Goal: Task Accomplishment & Management: Manage account settings

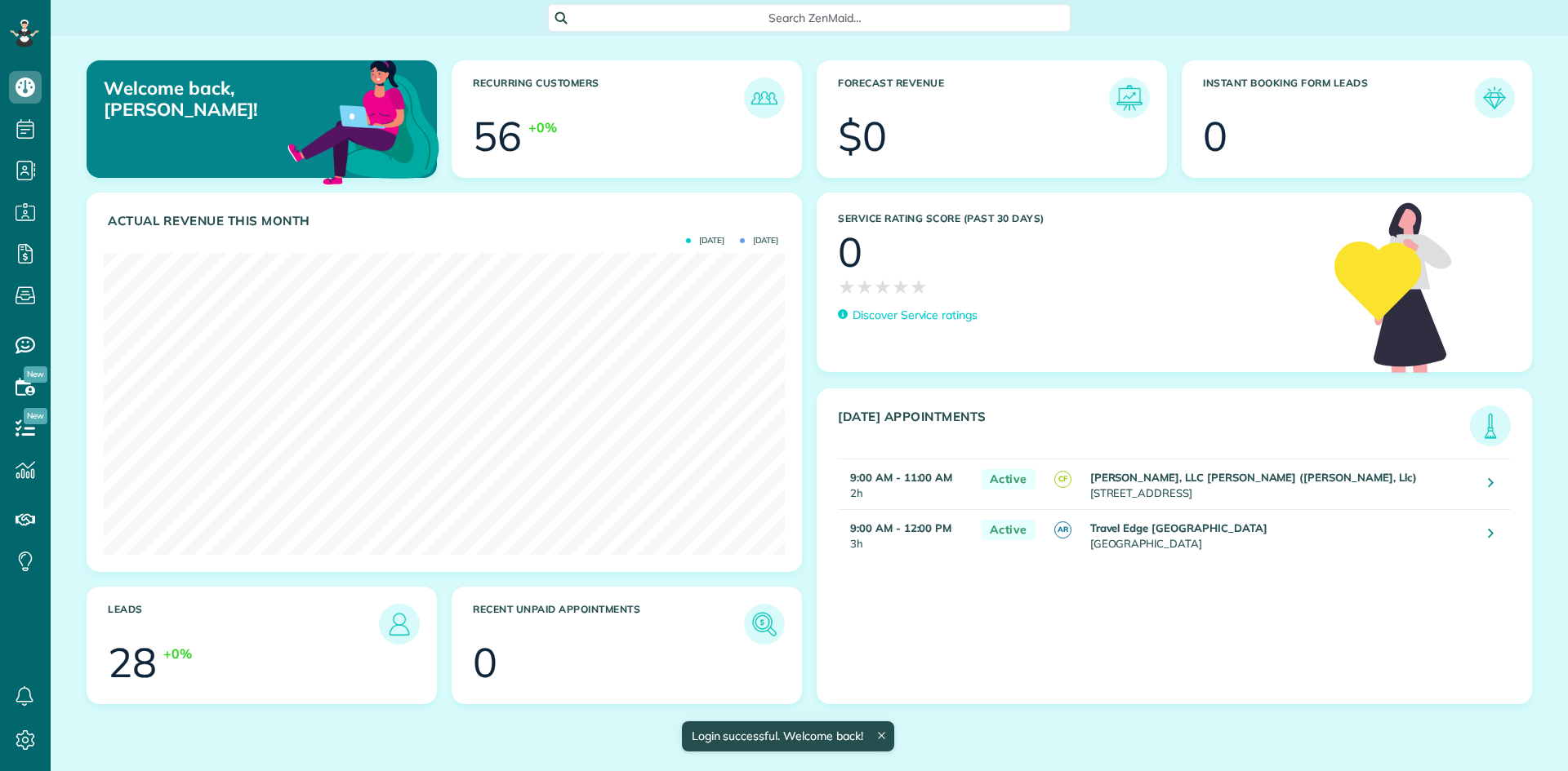
scroll to position [302, 681]
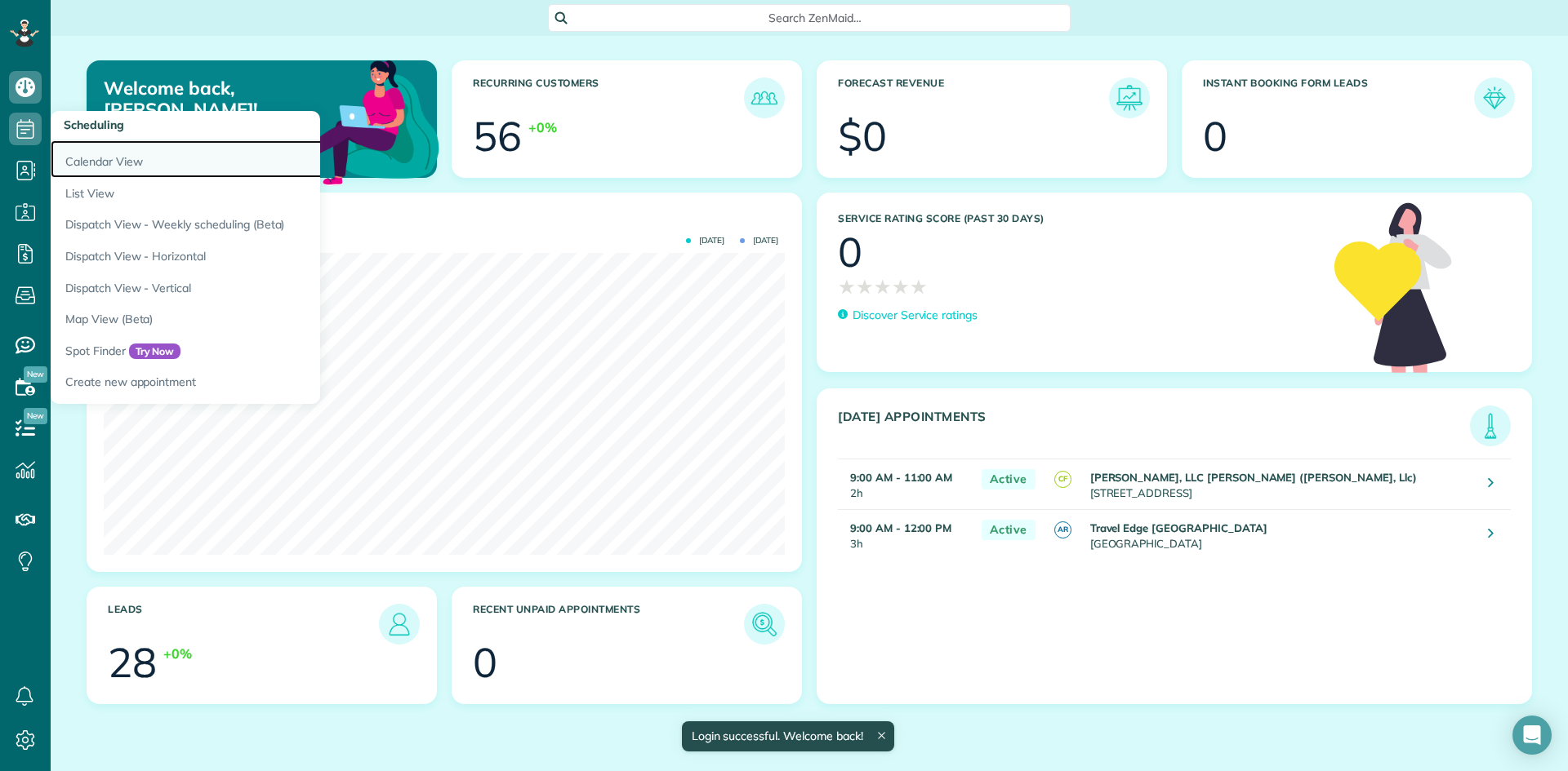
click at [126, 162] on link "Calendar View" at bounding box center [255, 159] width 409 height 37
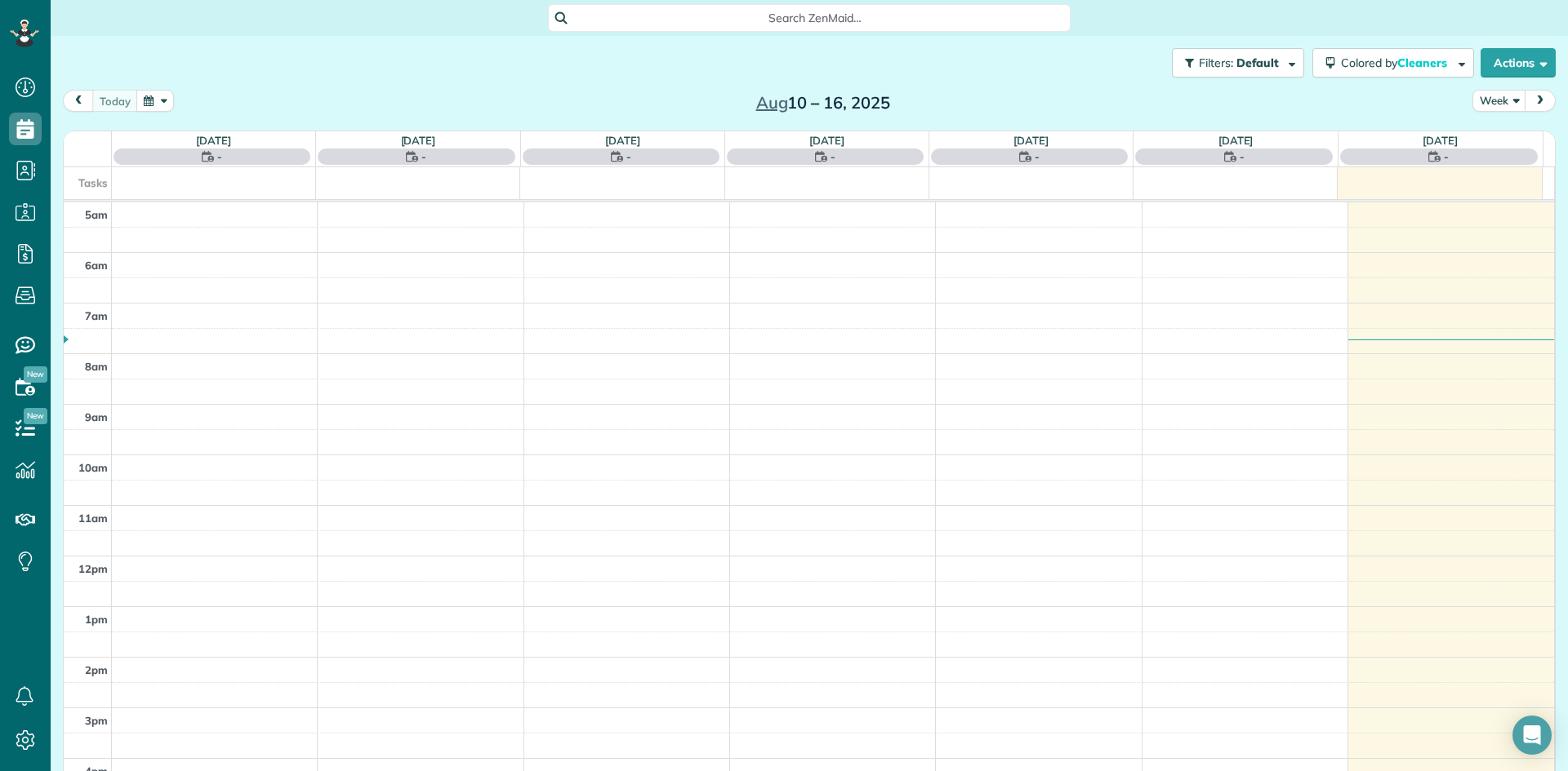
scroll to position [102, 0]
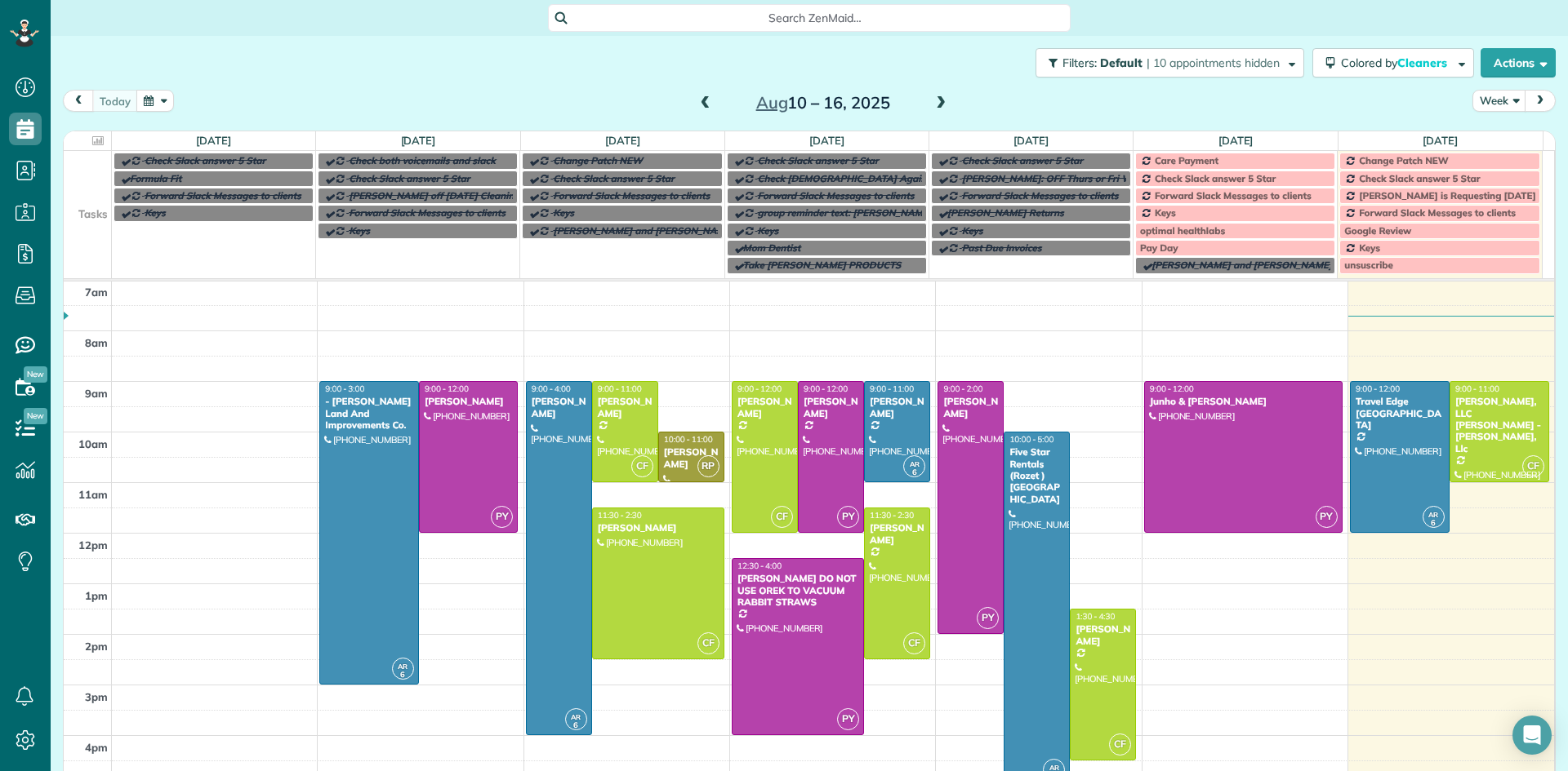
click at [932, 102] on span at bounding box center [941, 103] width 18 height 14
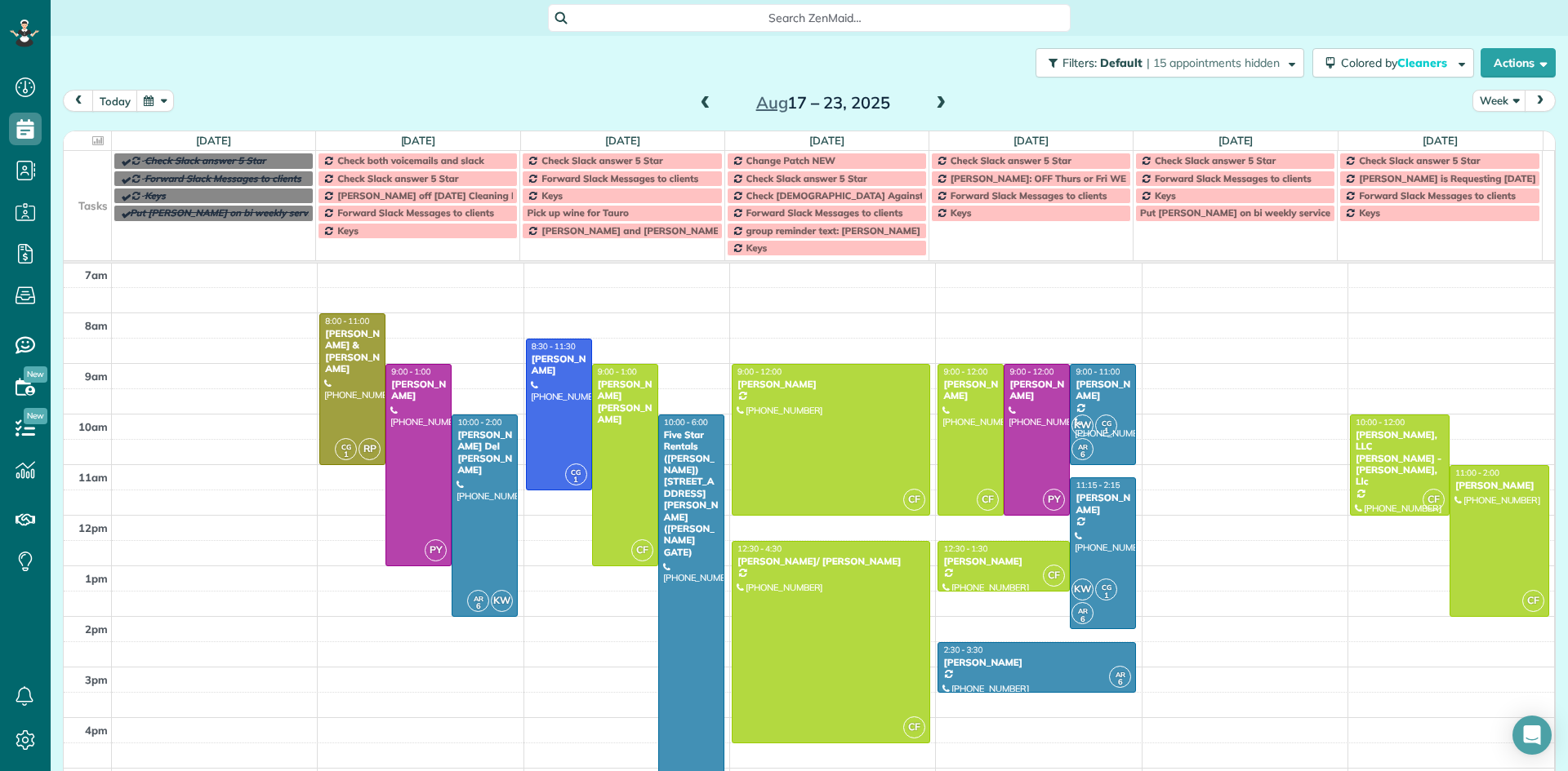
click at [933, 103] on span at bounding box center [941, 103] width 18 height 14
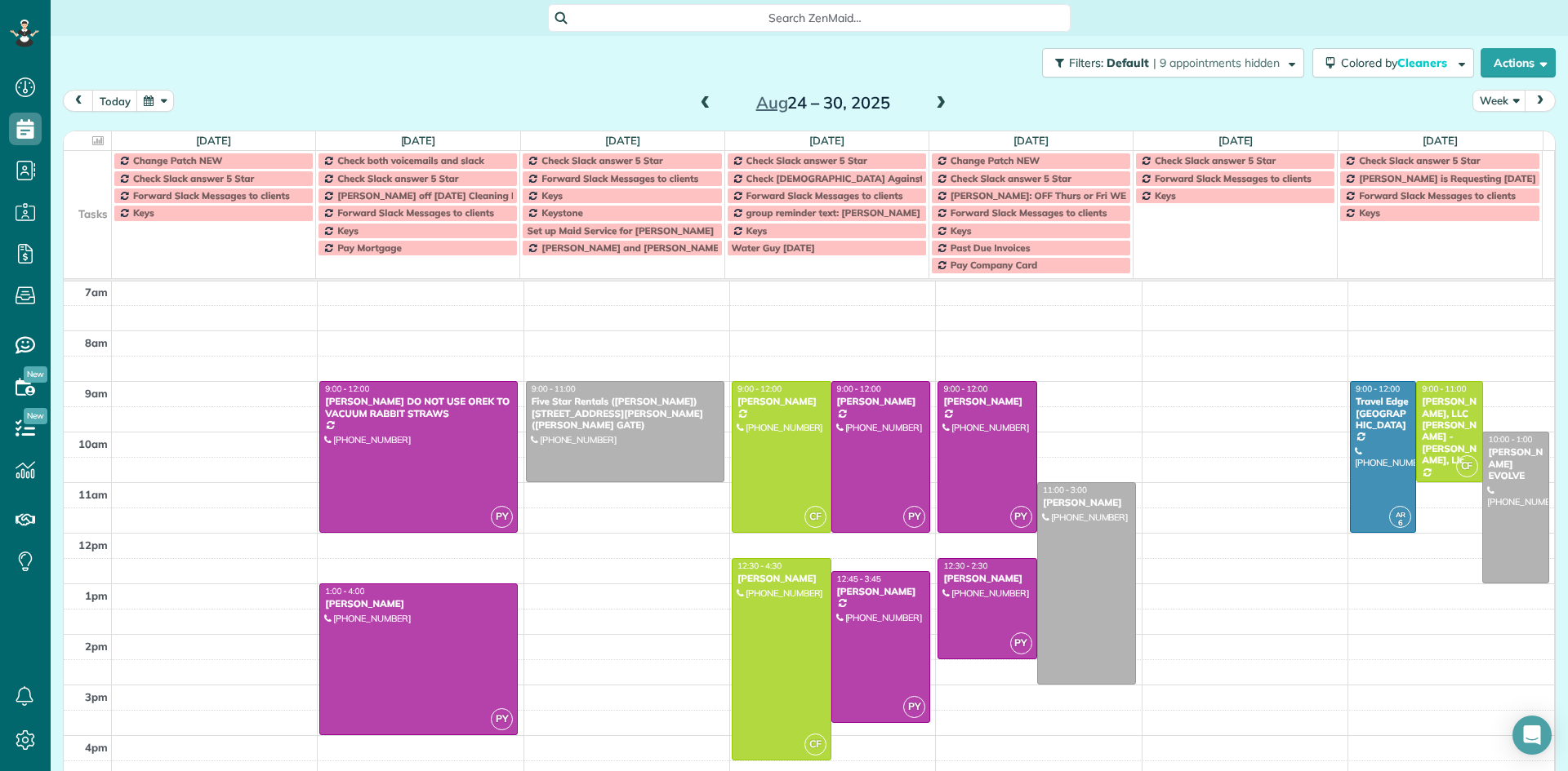
click at [933, 103] on span at bounding box center [941, 103] width 18 height 14
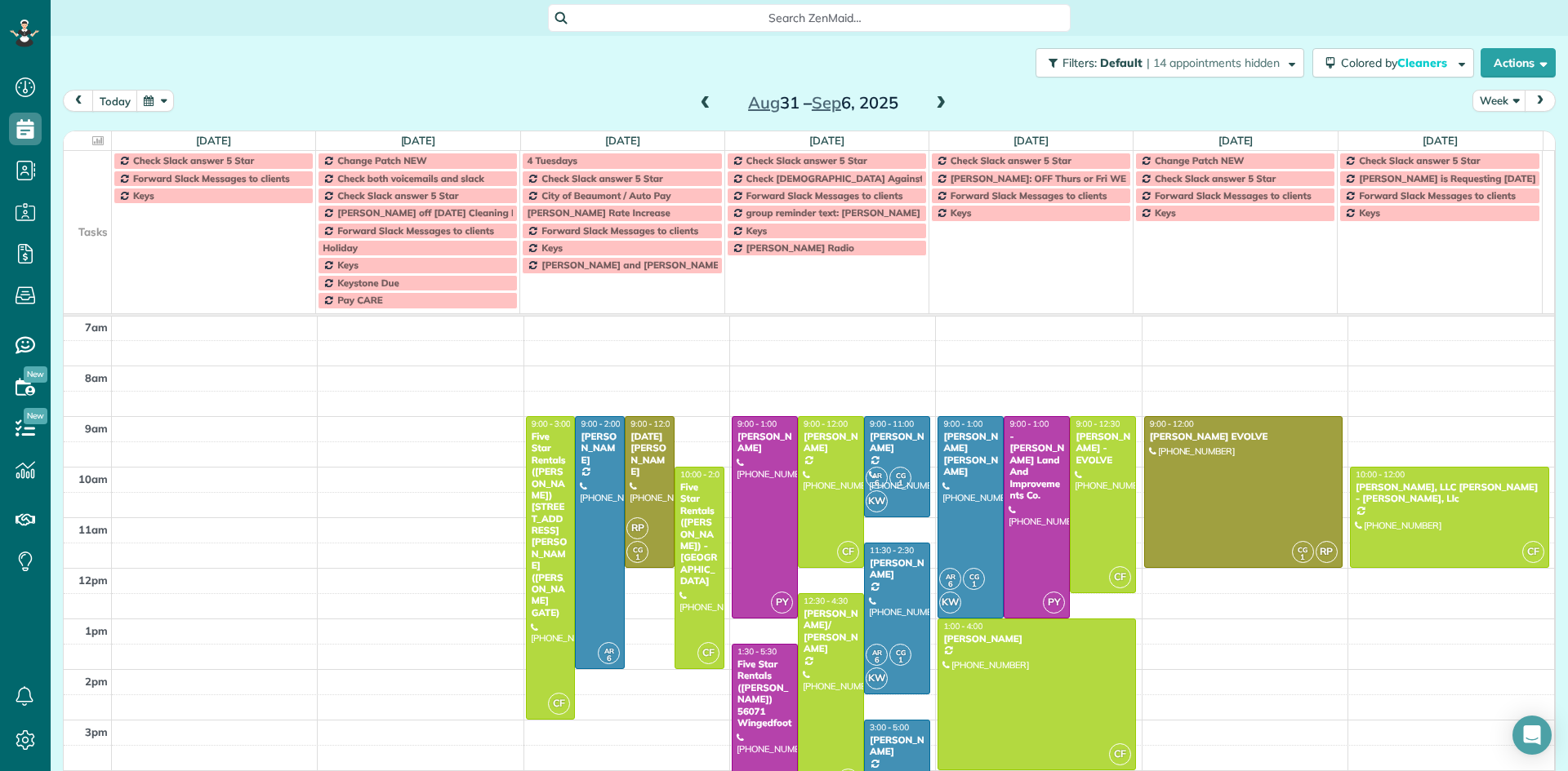
click at [933, 103] on span at bounding box center [941, 103] width 18 height 14
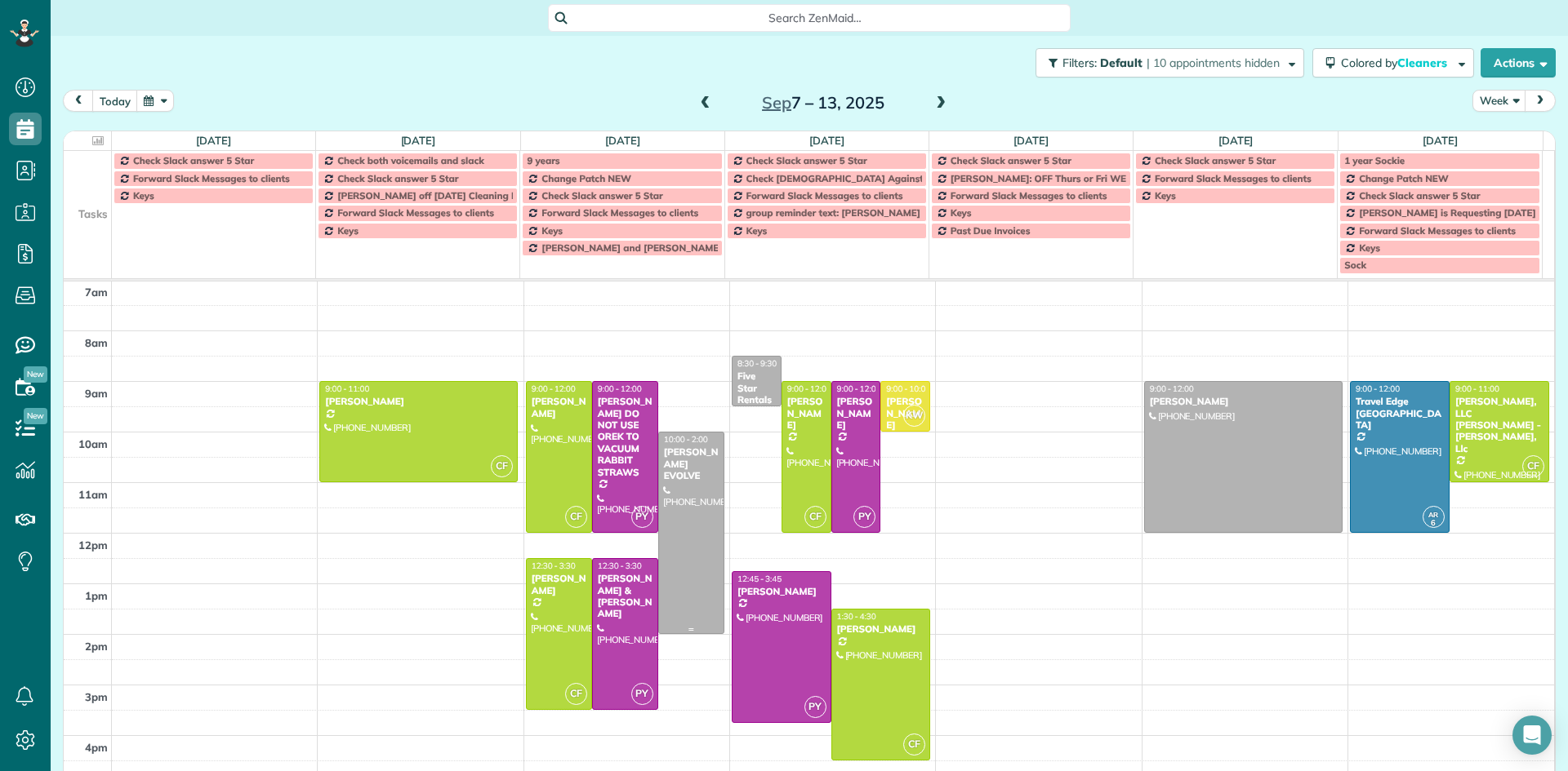
click at [683, 470] on div at bounding box center [691, 533] width 64 height 201
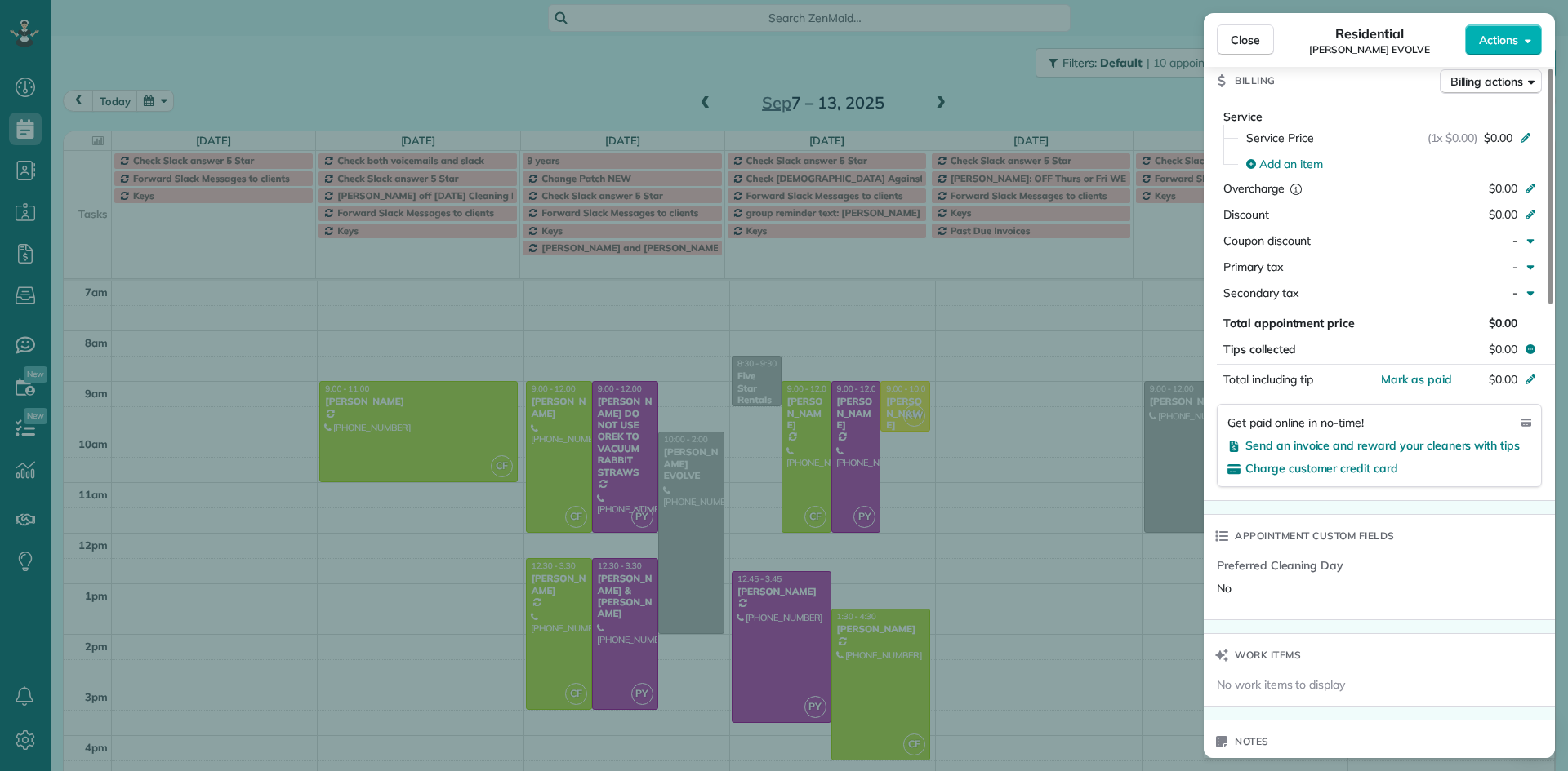
scroll to position [982, 0]
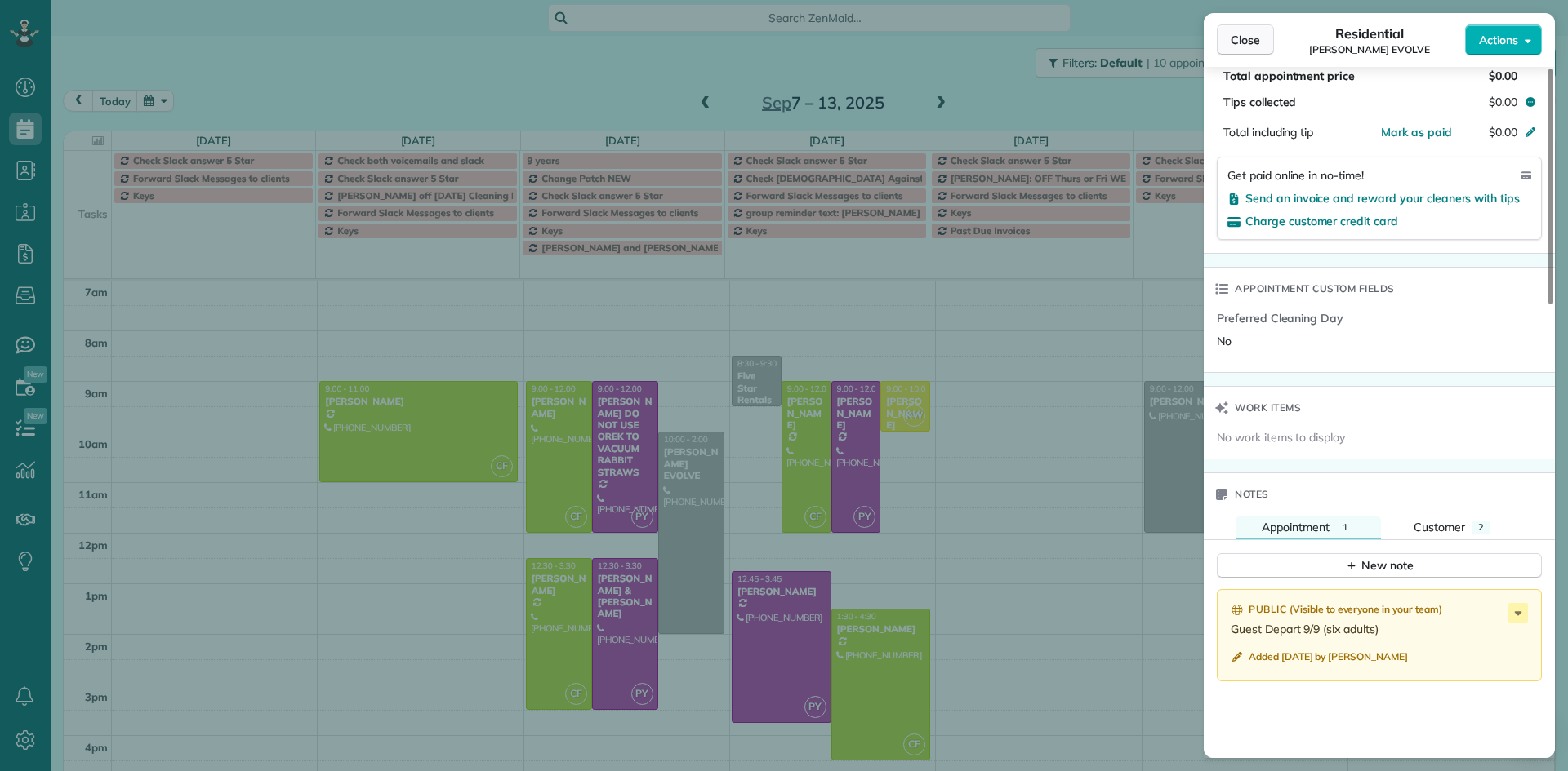
click at [1265, 45] on button "Close" at bounding box center [1245, 39] width 57 height 31
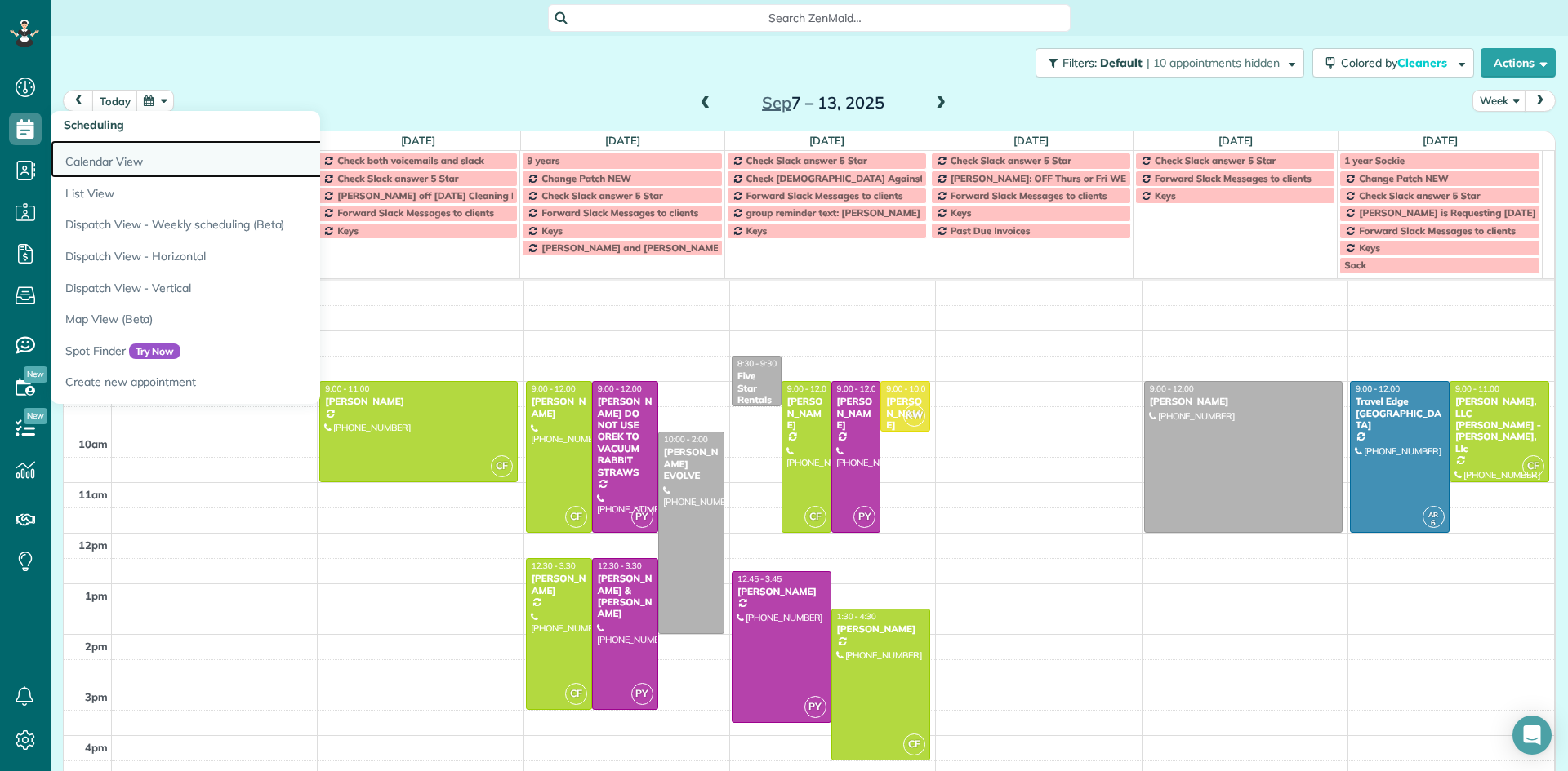
click at [106, 161] on link "Calendar View" at bounding box center [255, 159] width 409 height 37
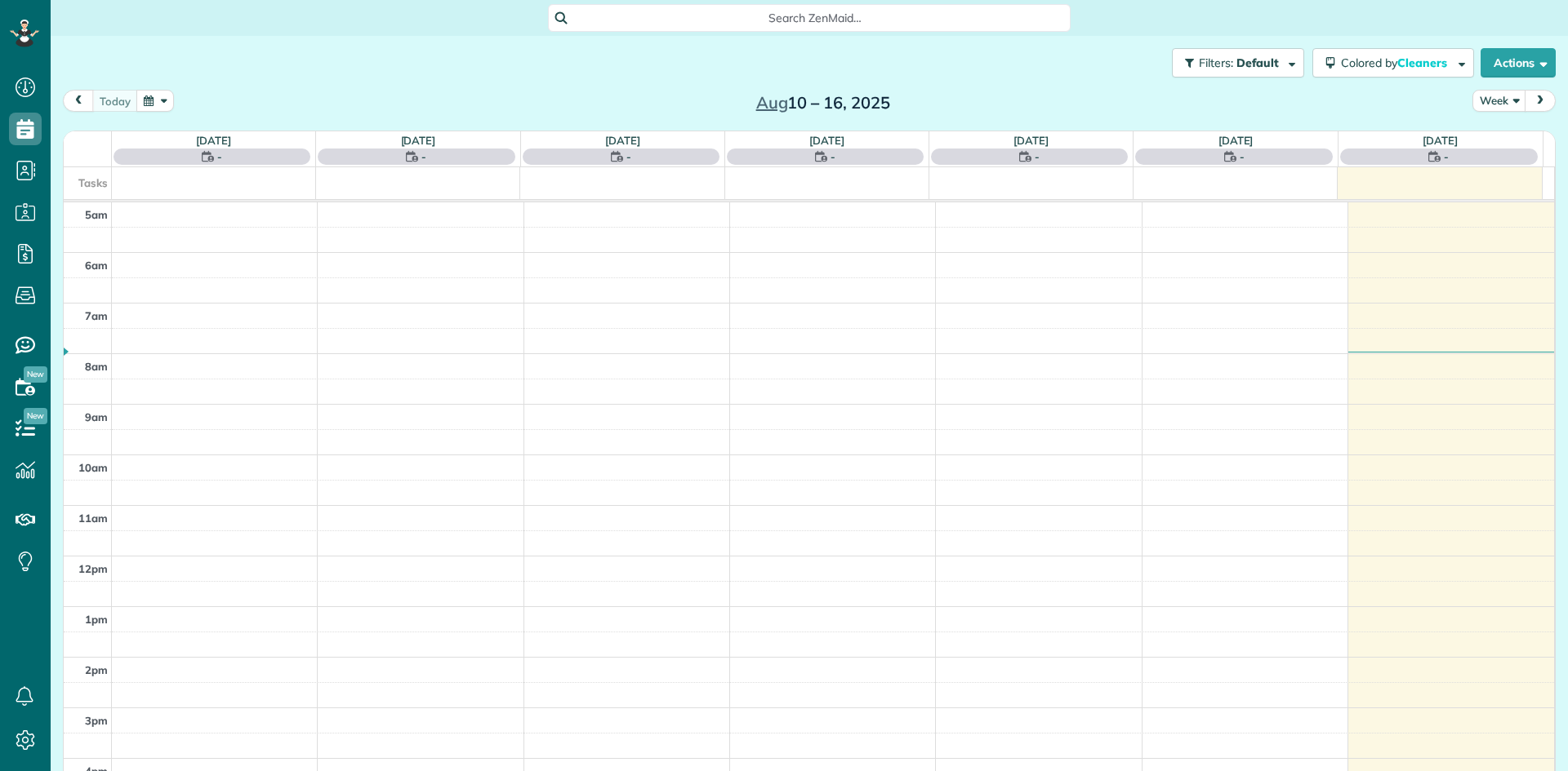
scroll to position [102, 0]
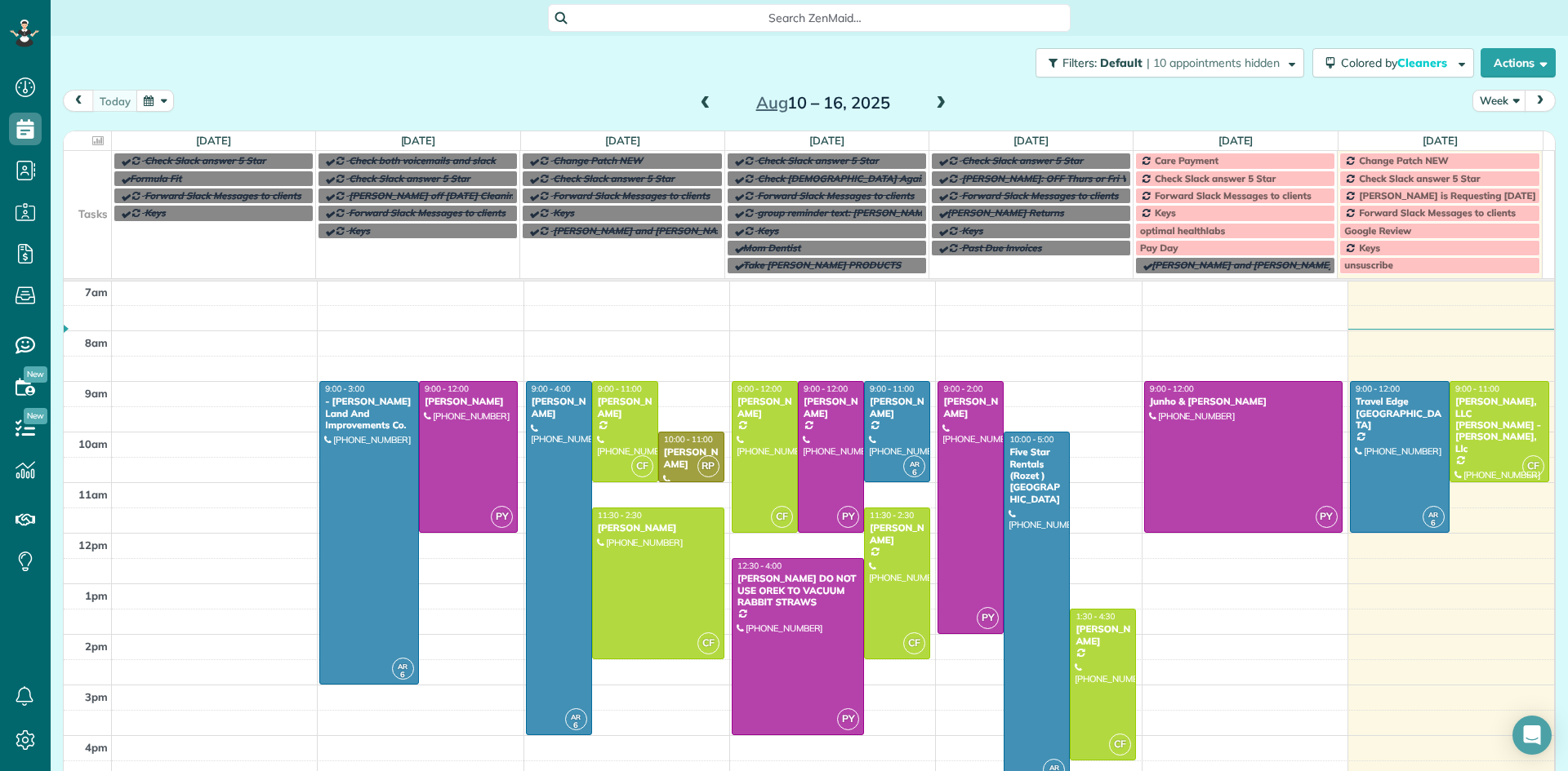
click at [1216, 160] on div "Care Payment" at bounding box center [1235, 161] width 190 height 12
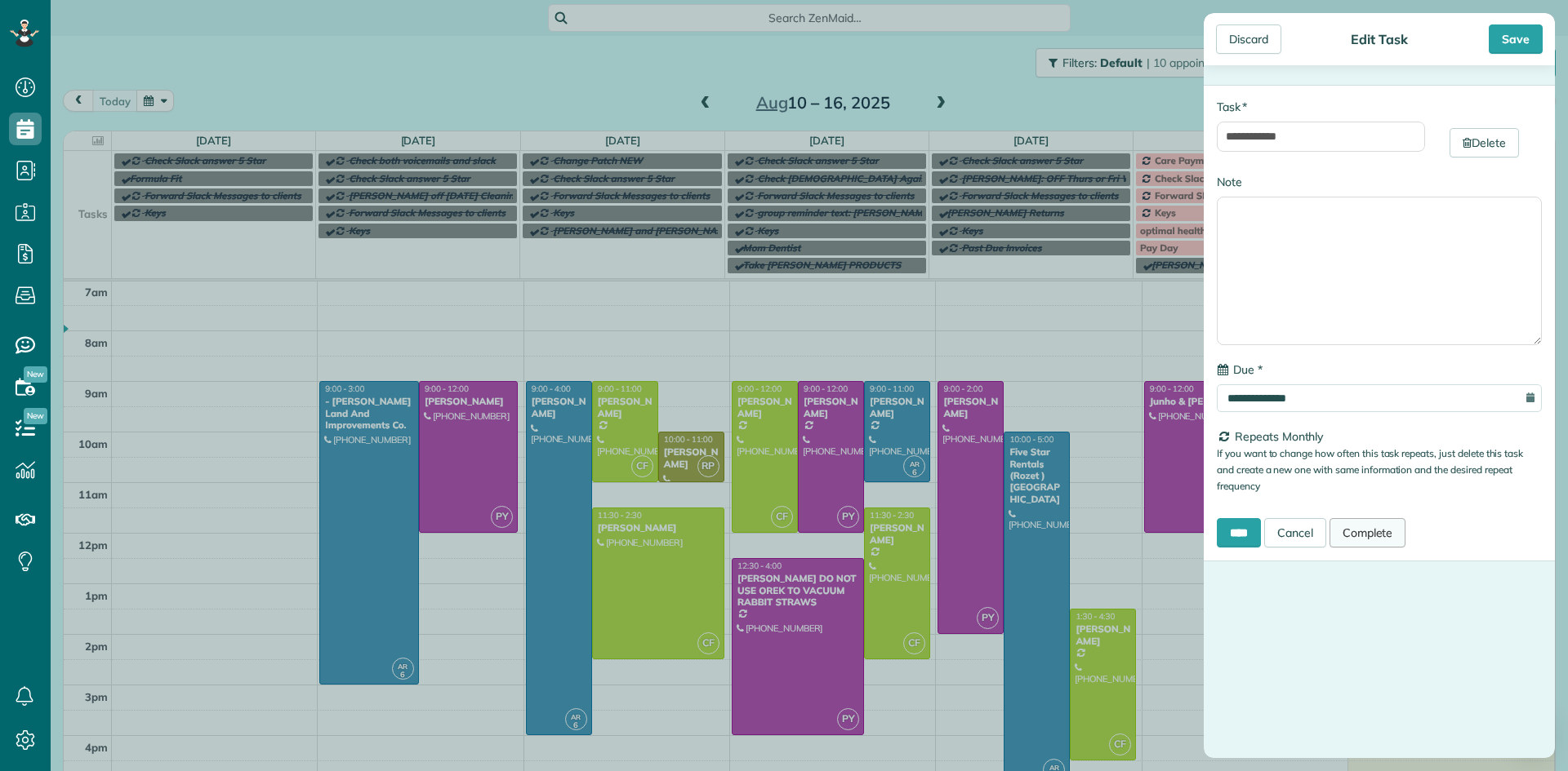
click at [1376, 532] on link "Complete" at bounding box center [1368, 533] width 77 height 30
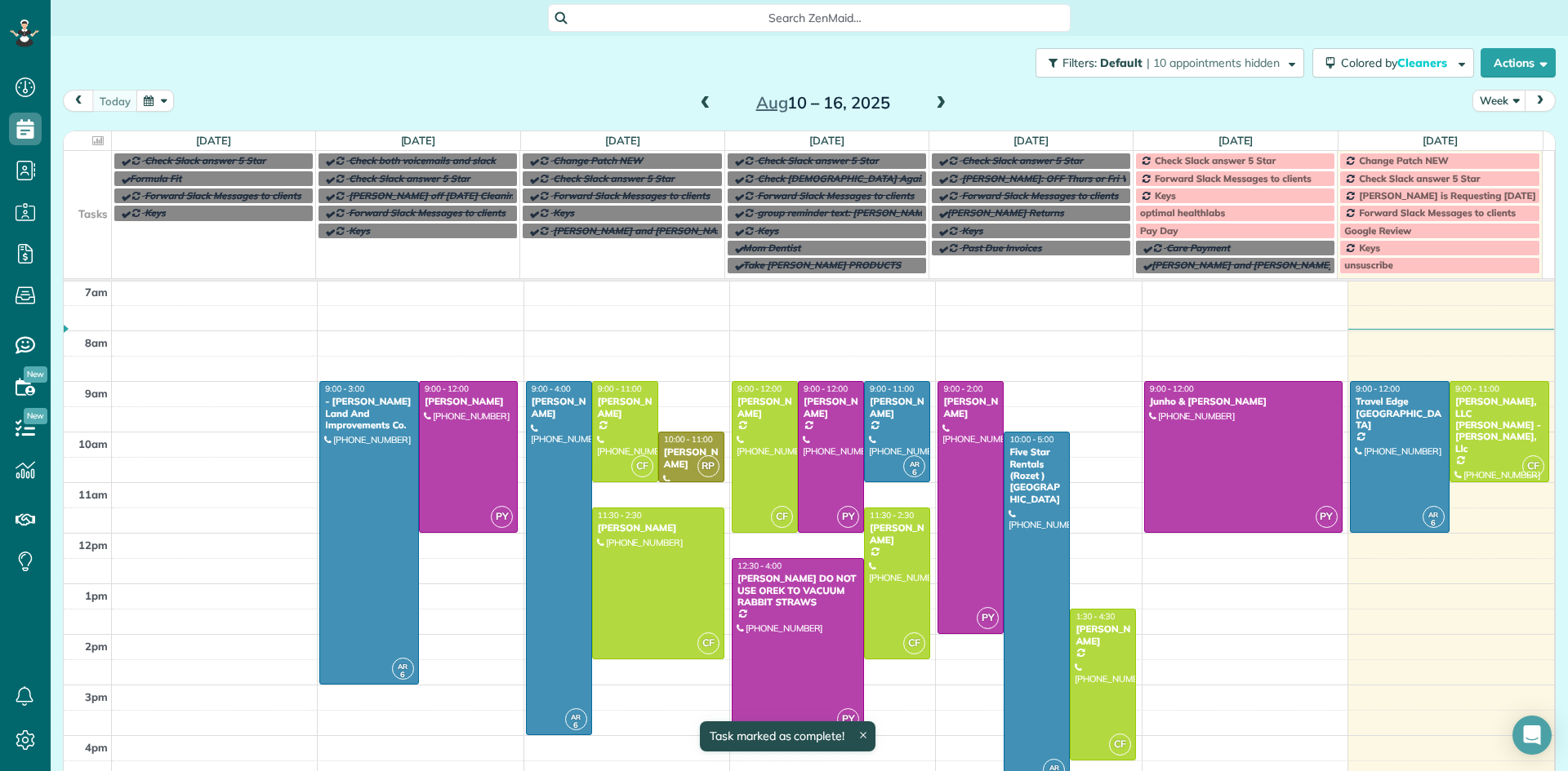
click at [1182, 164] on span "Check Slack answer 5 Star" at bounding box center [1216, 160] width 121 height 12
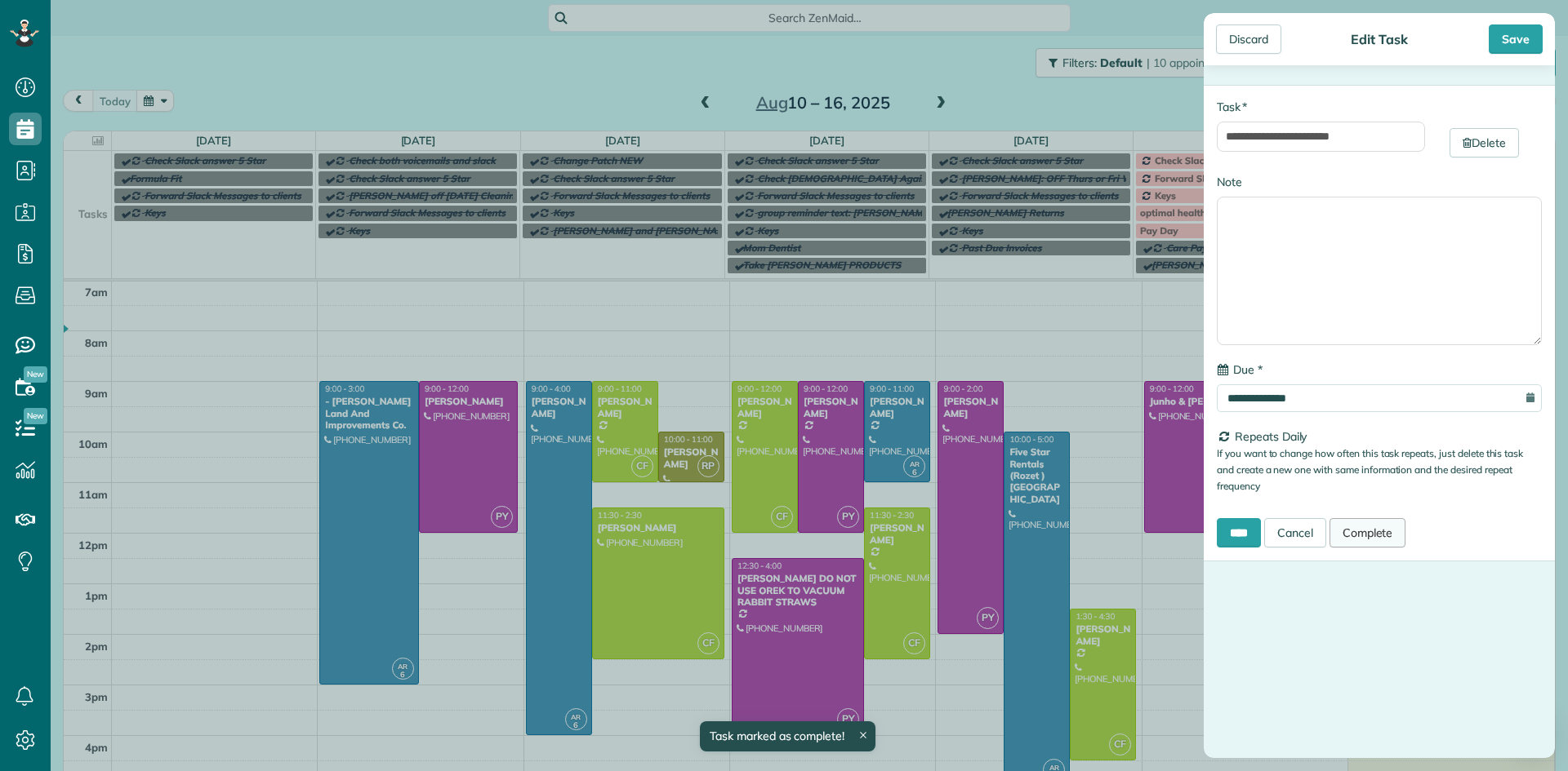
click at [1379, 532] on link "Complete" at bounding box center [1368, 533] width 77 height 30
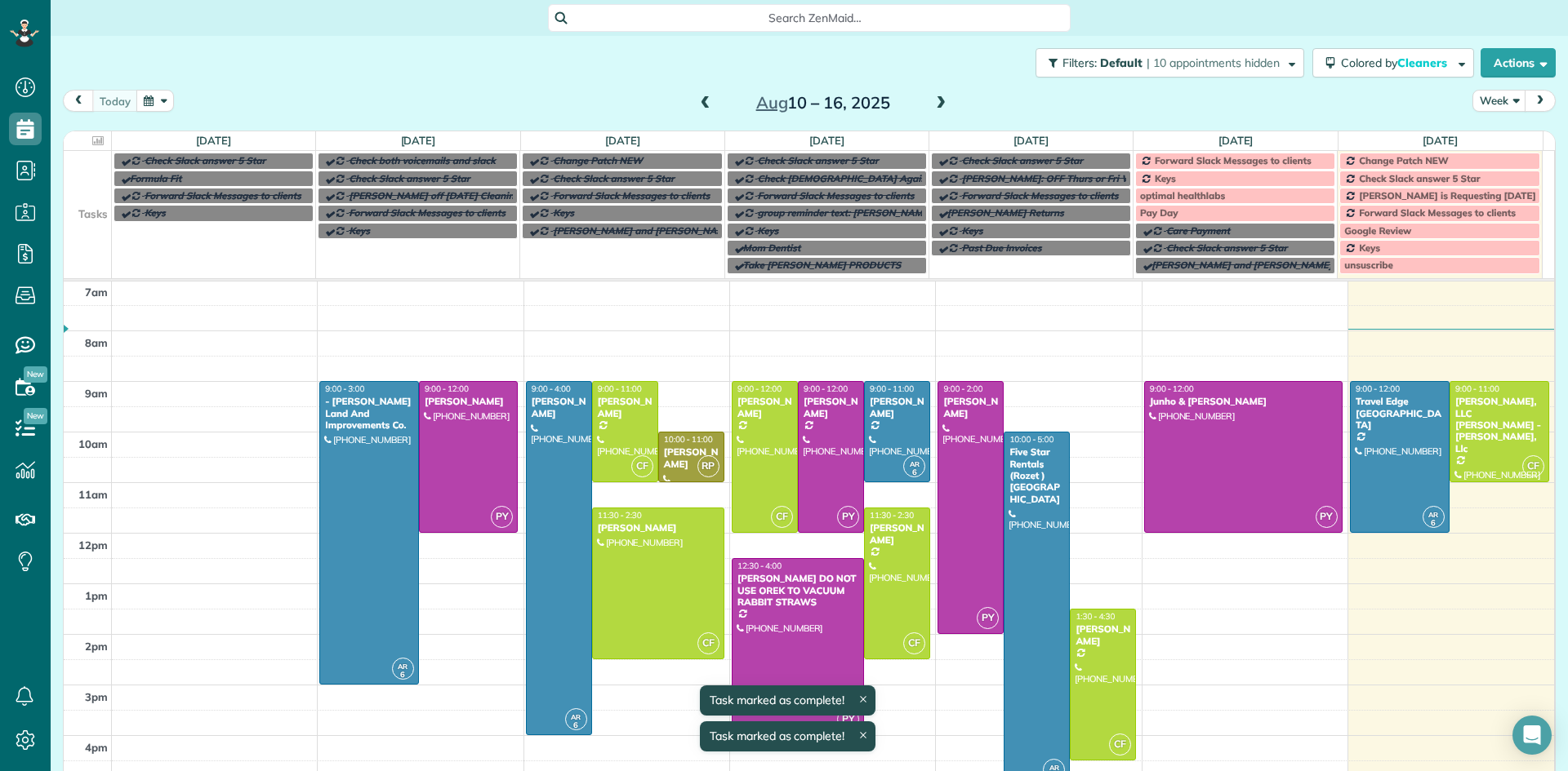
click at [1186, 162] on span "Forward Slack Messages to clients" at bounding box center [1233, 160] width 157 height 12
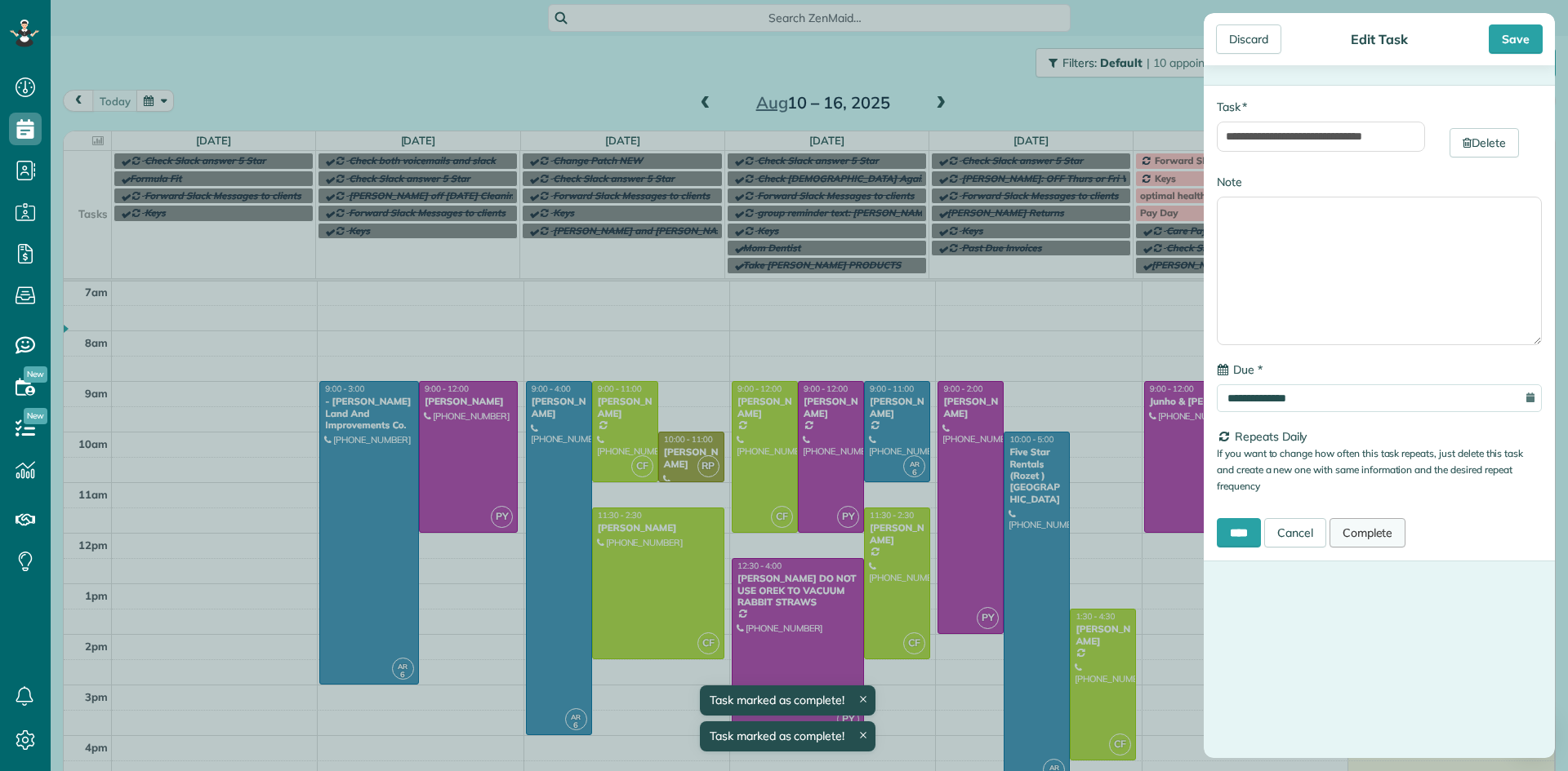
click at [1375, 525] on link "Complete" at bounding box center [1368, 533] width 77 height 30
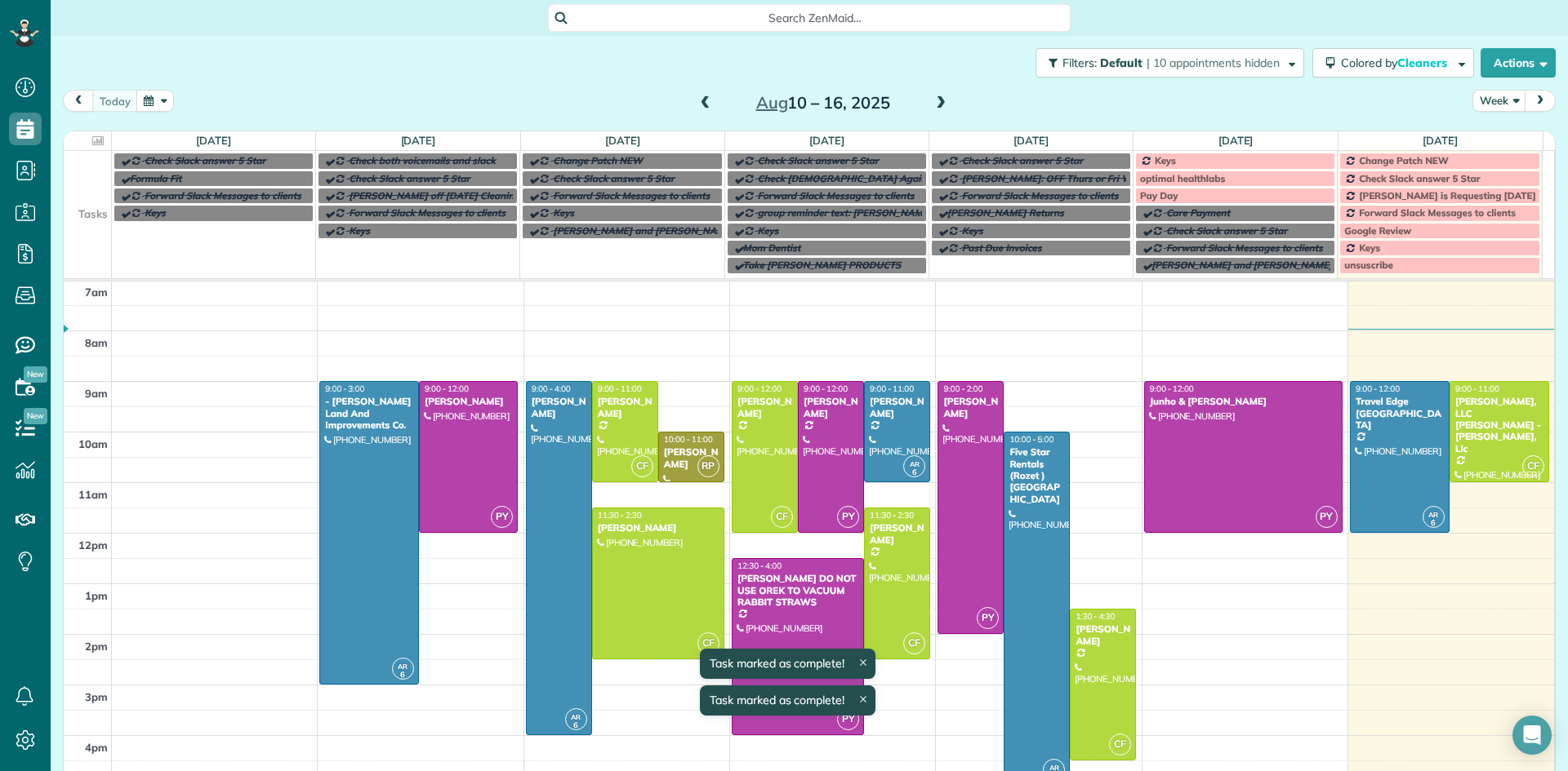
click at [1190, 157] on div "Keys" at bounding box center [1235, 161] width 190 height 12
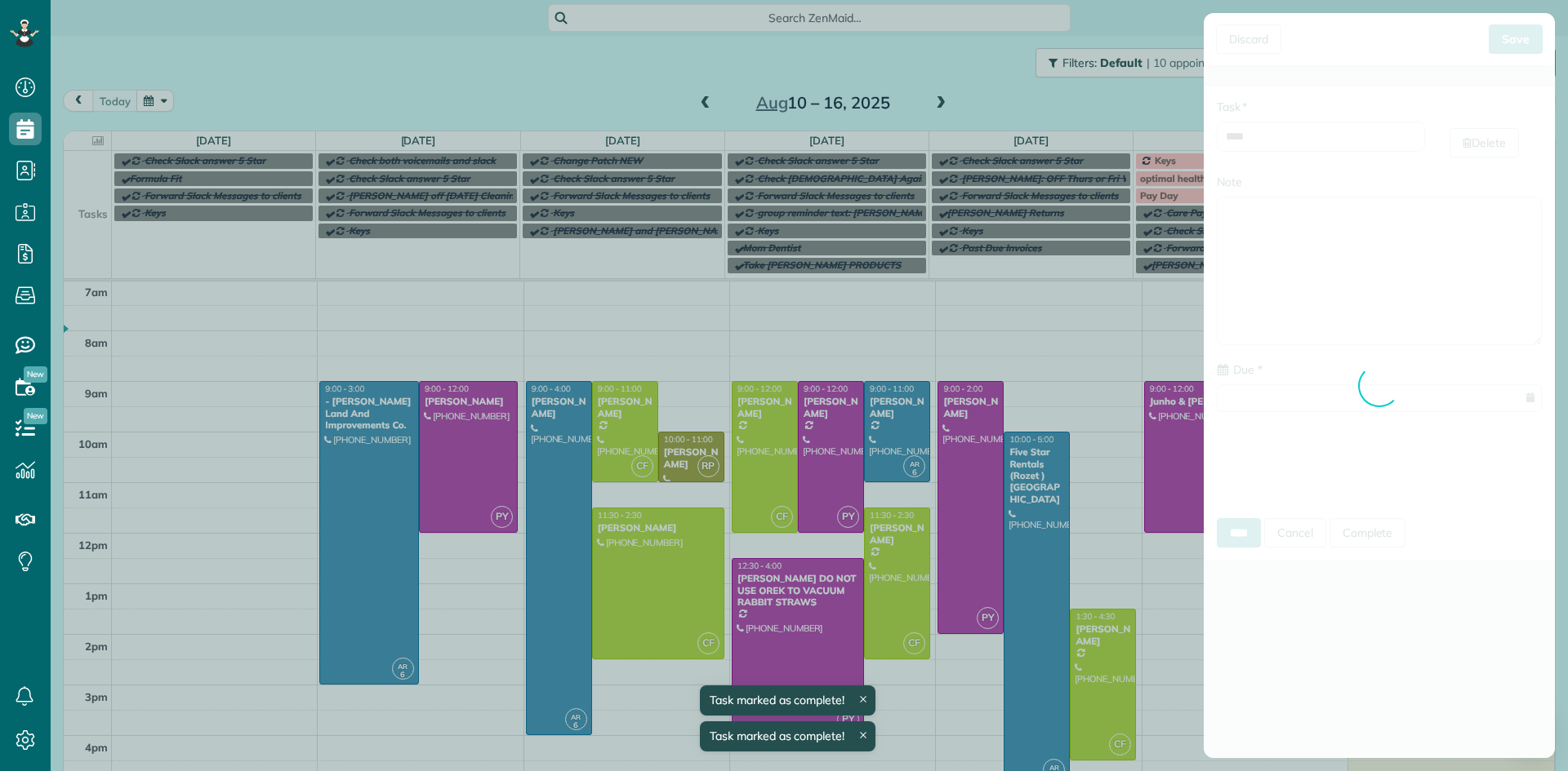
type input "**********"
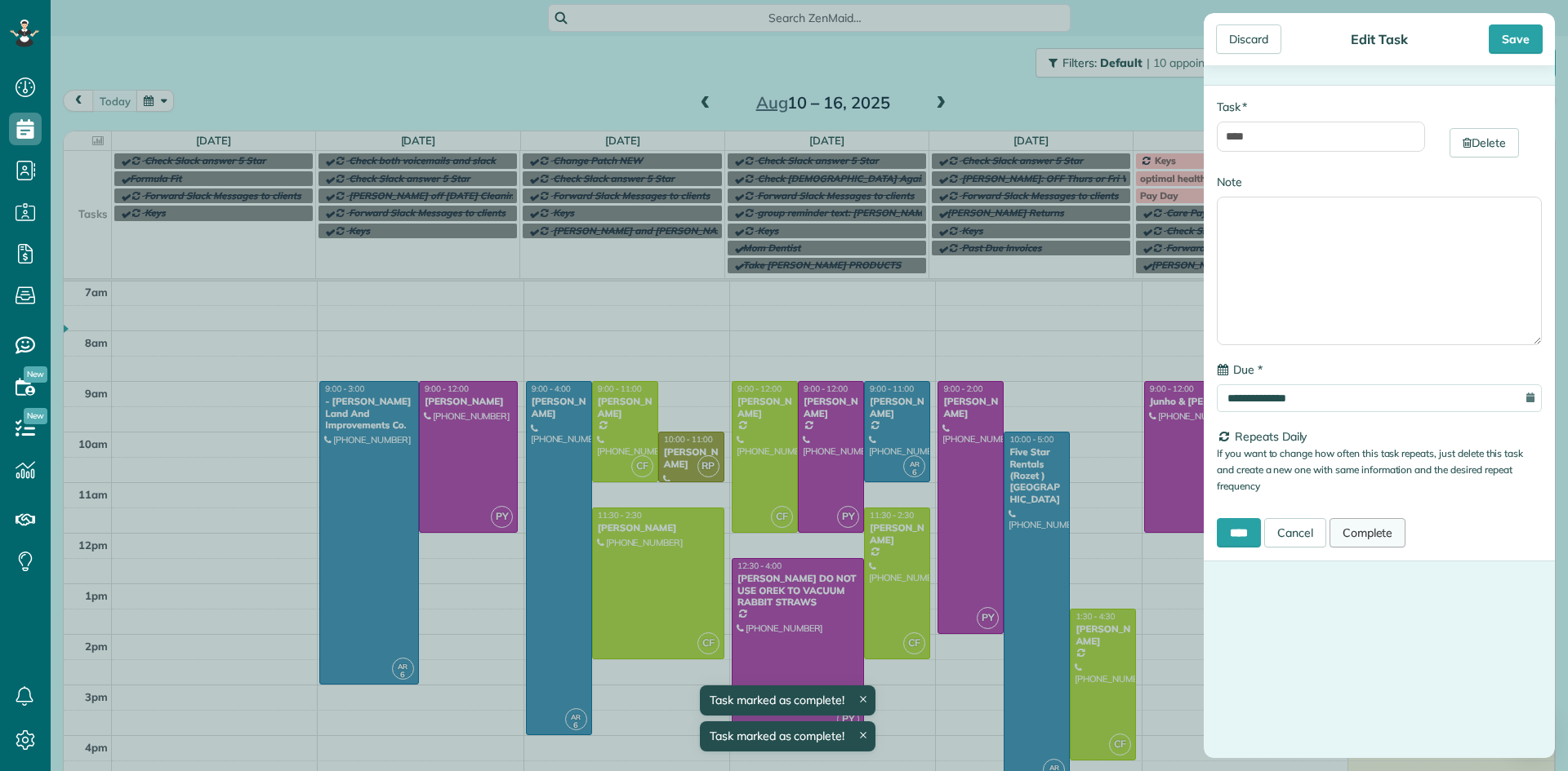
click at [1390, 531] on link "Complete" at bounding box center [1368, 533] width 77 height 30
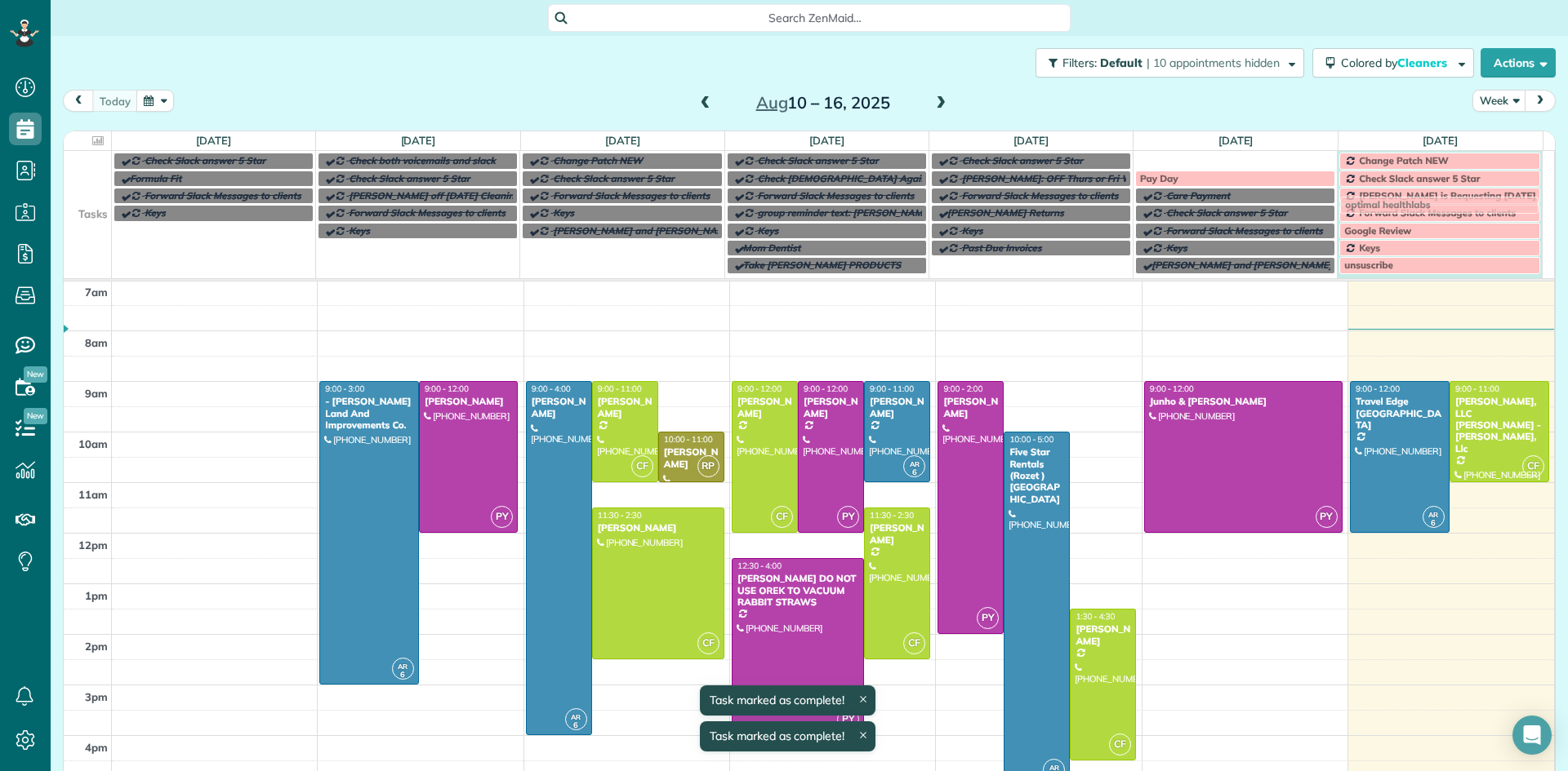
drag, startPoint x: 1157, startPoint y: 159, endPoint x: 1372, endPoint y: 203, distance: 219.5
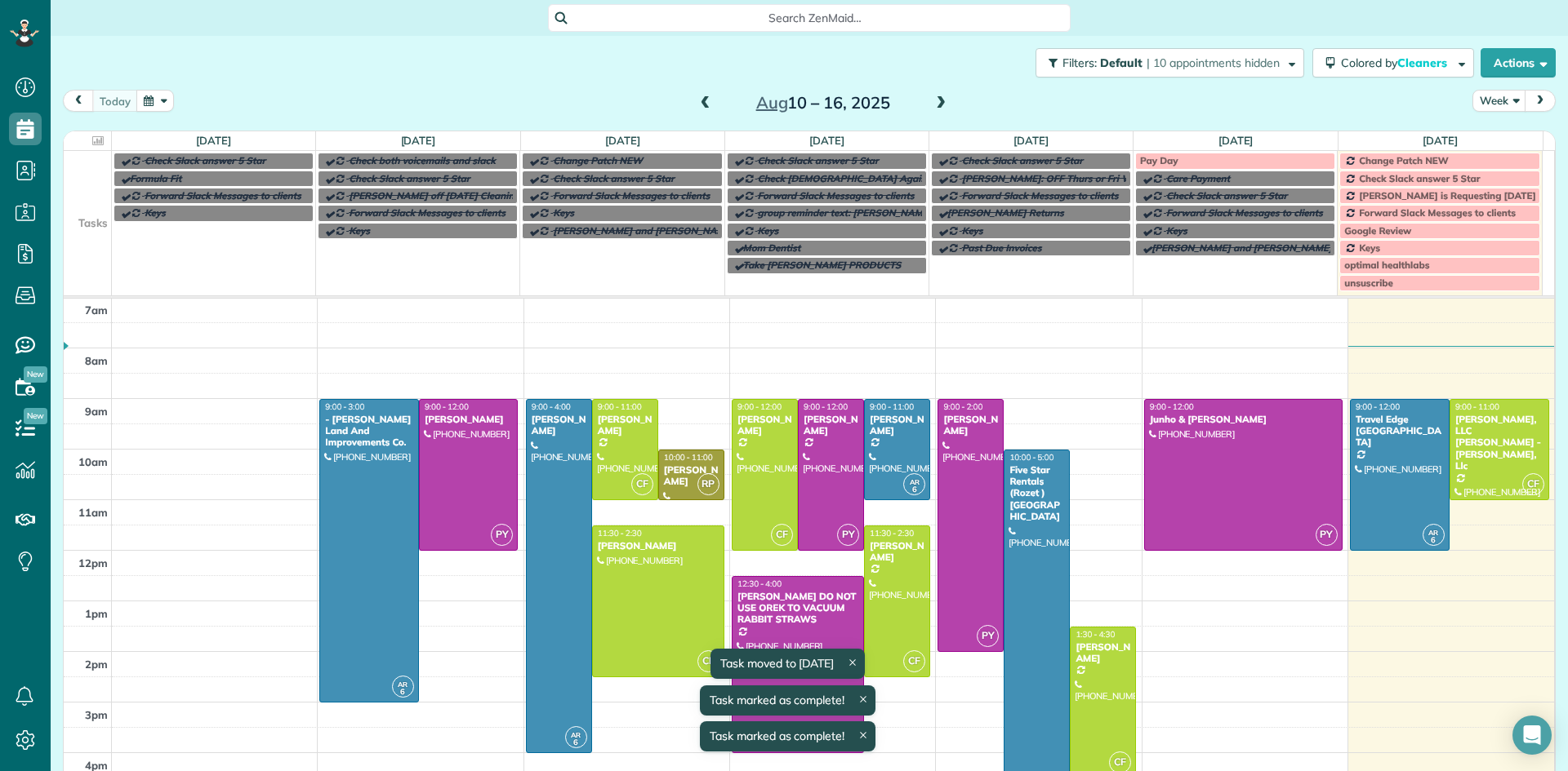
click at [1175, 160] on div "Pay Day" at bounding box center [1235, 161] width 190 height 12
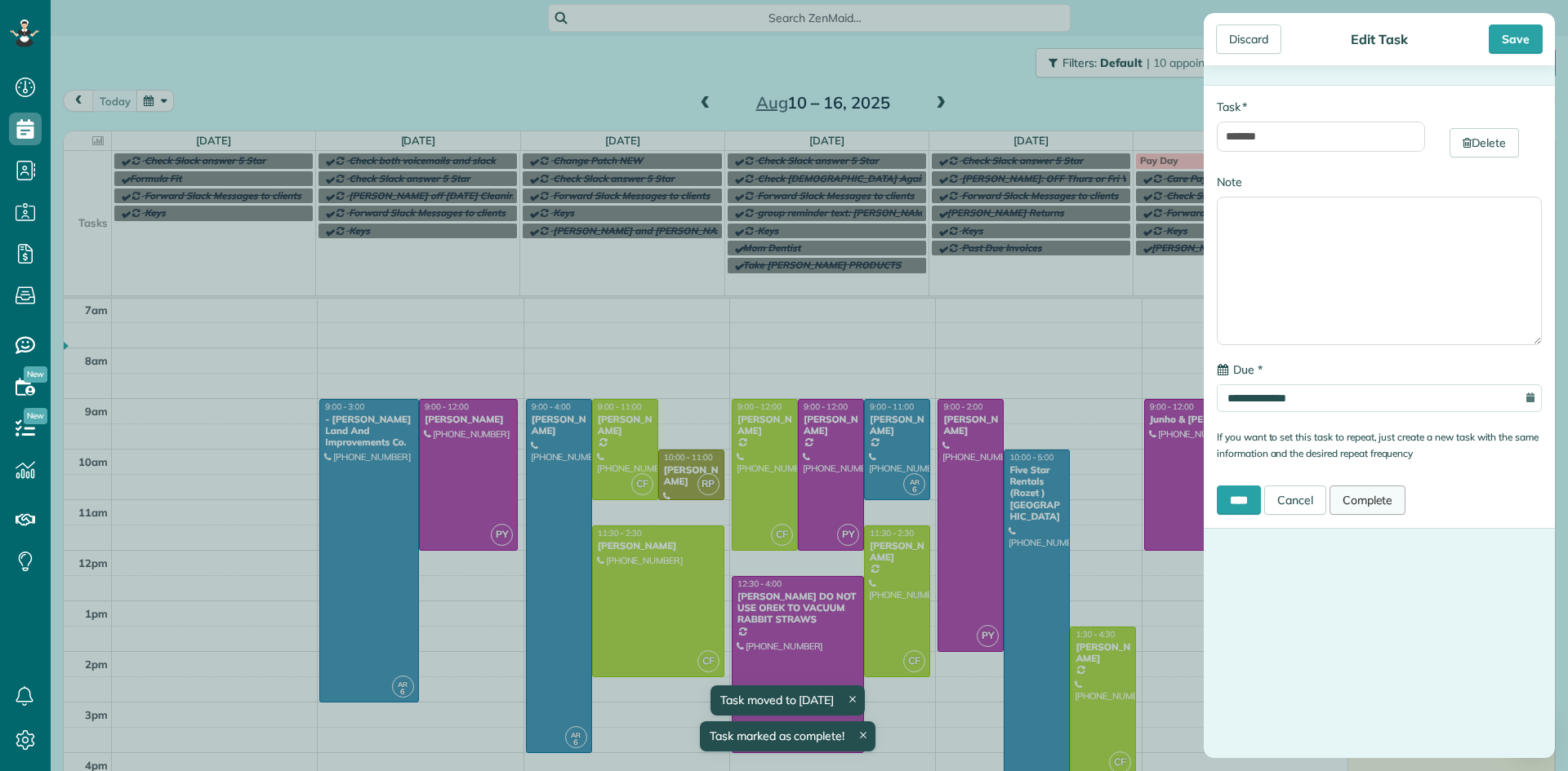
click at [1375, 500] on link "Complete" at bounding box center [1368, 500] width 77 height 30
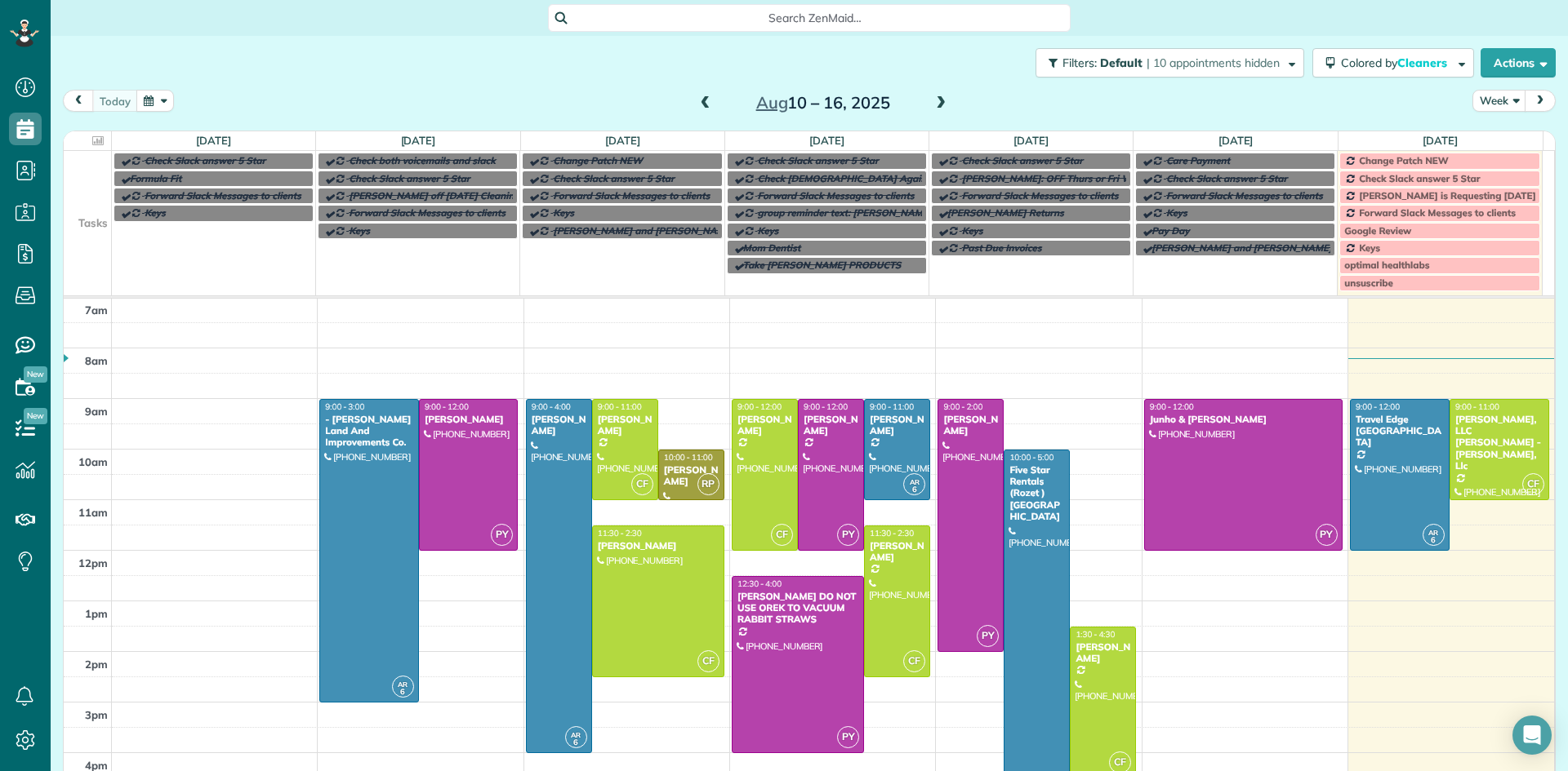
click at [937, 98] on span at bounding box center [941, 103] width 18 height 14
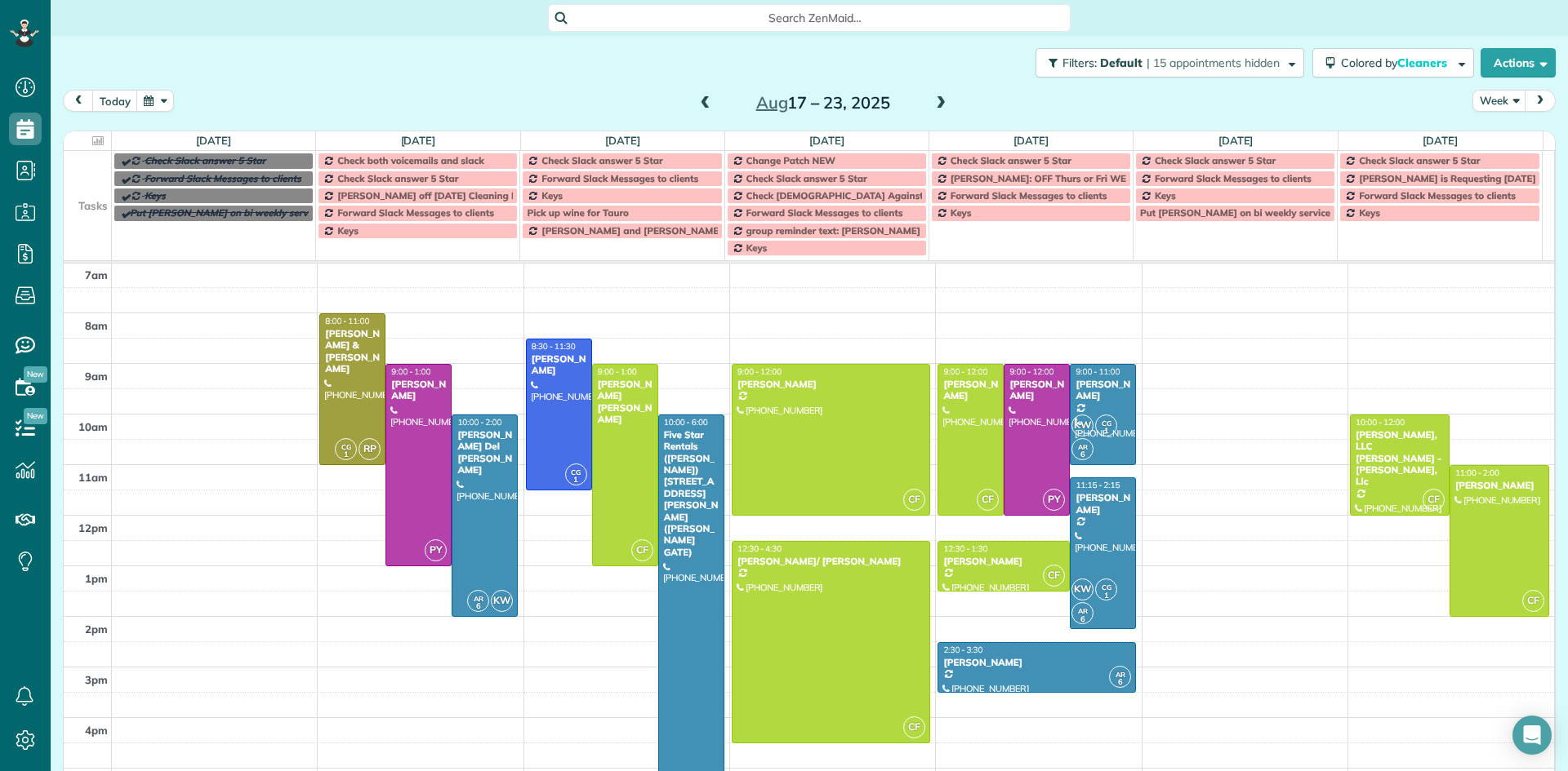
click at [696, 102] on span at bounding box center [705, 103] width 18 height 14
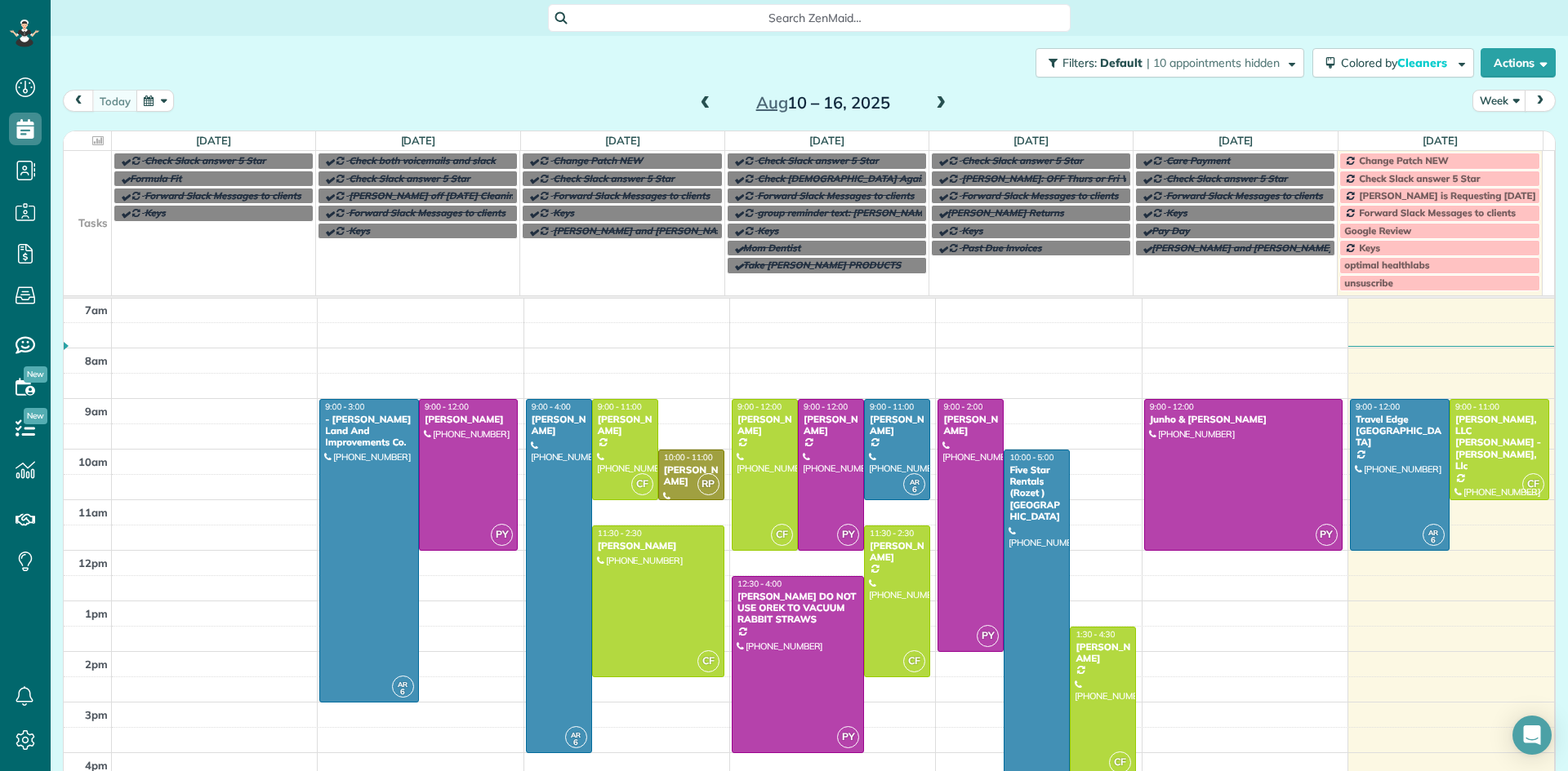
click at [696, 103] on span at bounding box center [705, 103] width 18 height 14
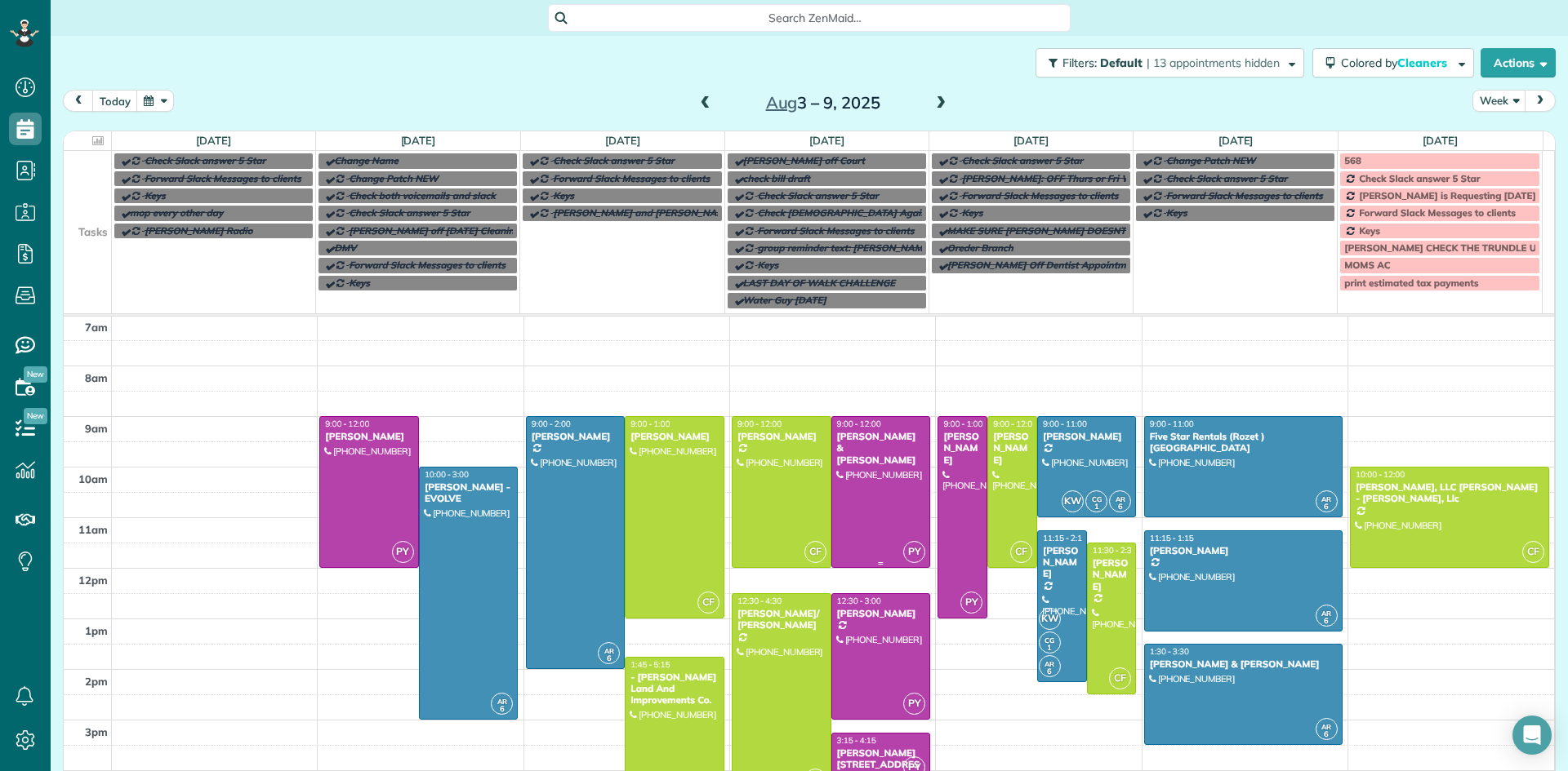
scroll to position [184, 0]
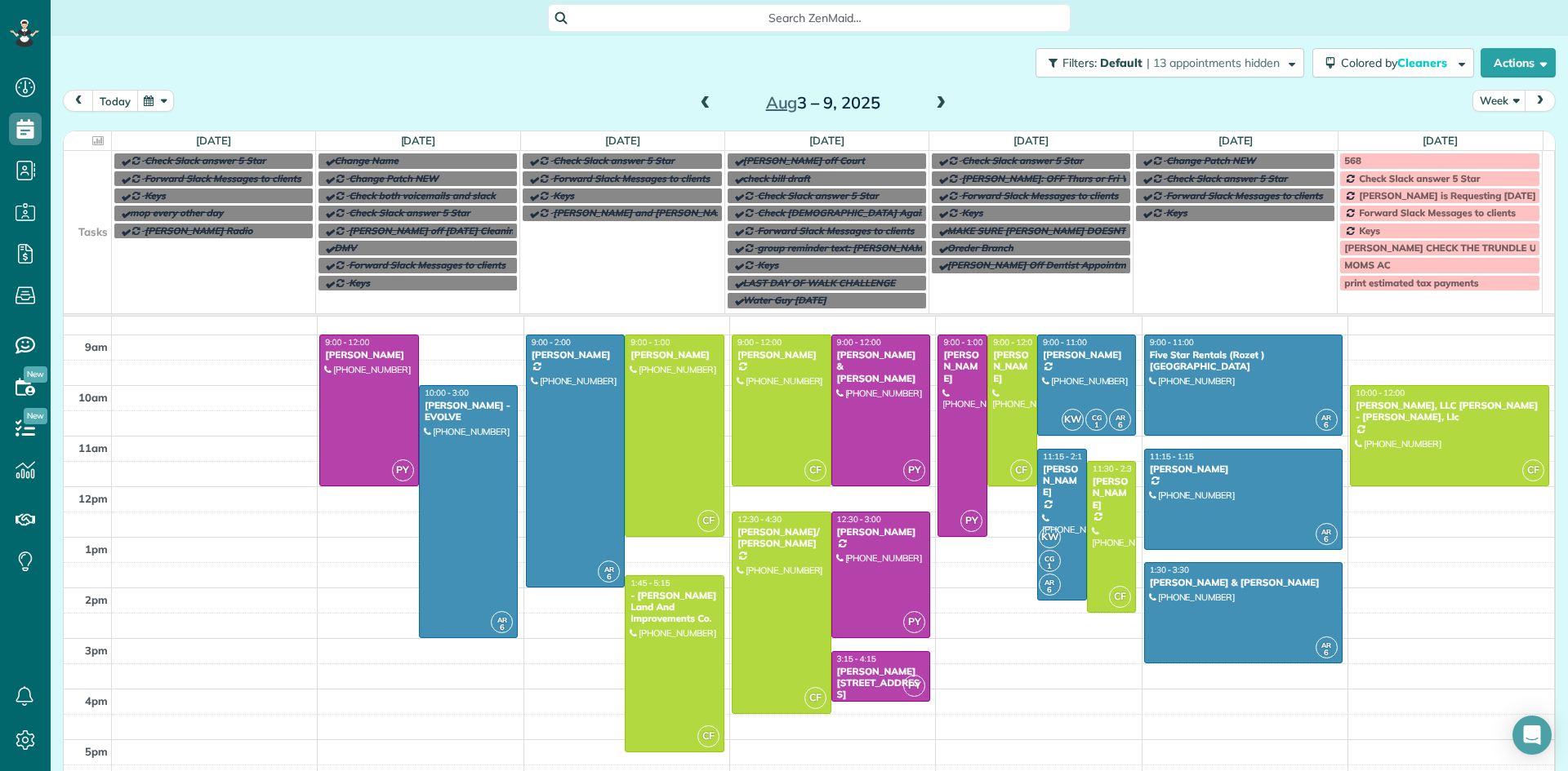
drag, startPoint x: 1563, startPoint y: 0, endPoint x: 112, endPoint y: 105, distance: 1454.8
click at [112, 105] on button "today" at bounding box center [115, 100] width 46 height 22
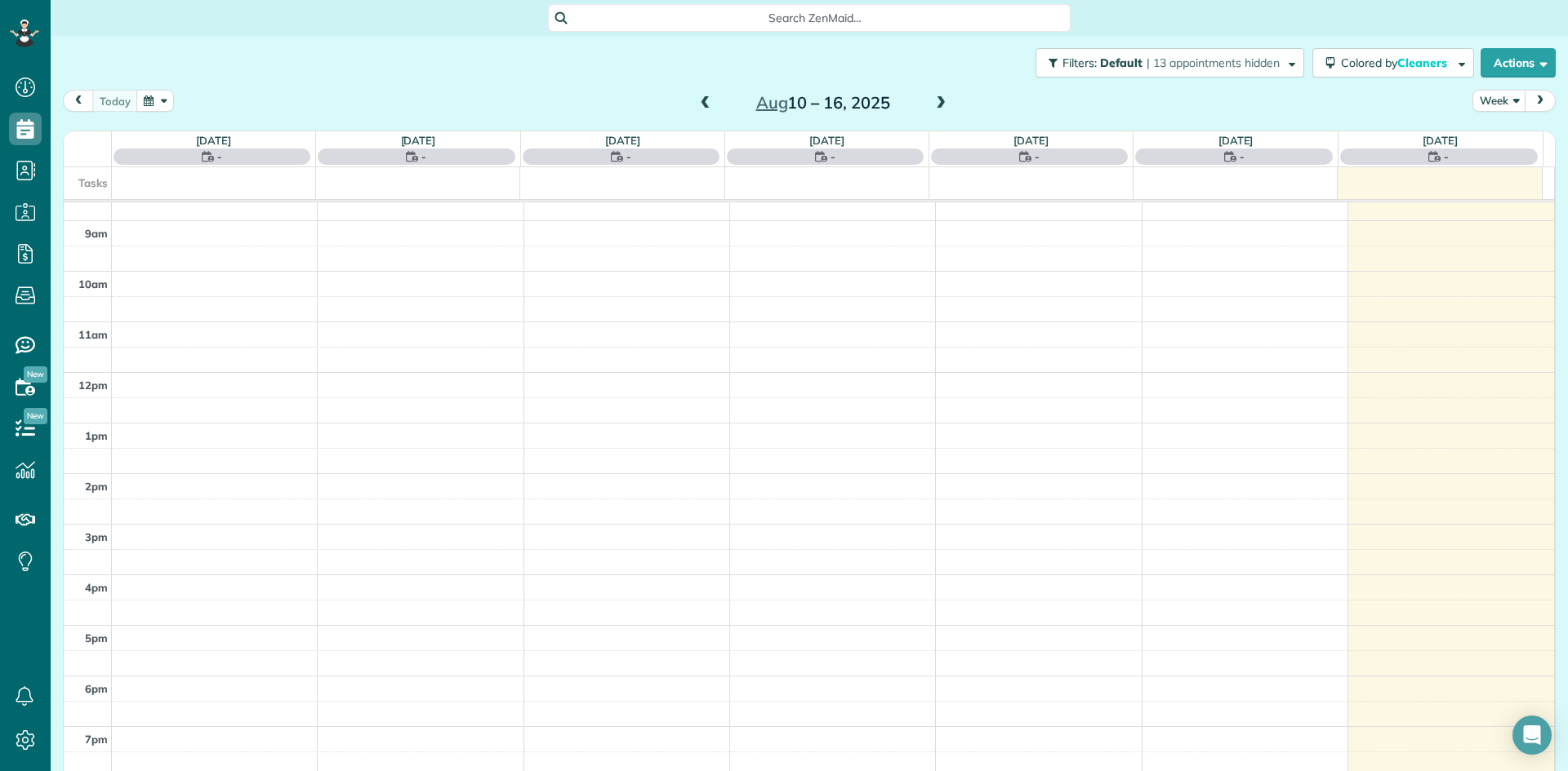
scroll to position [102, 0]
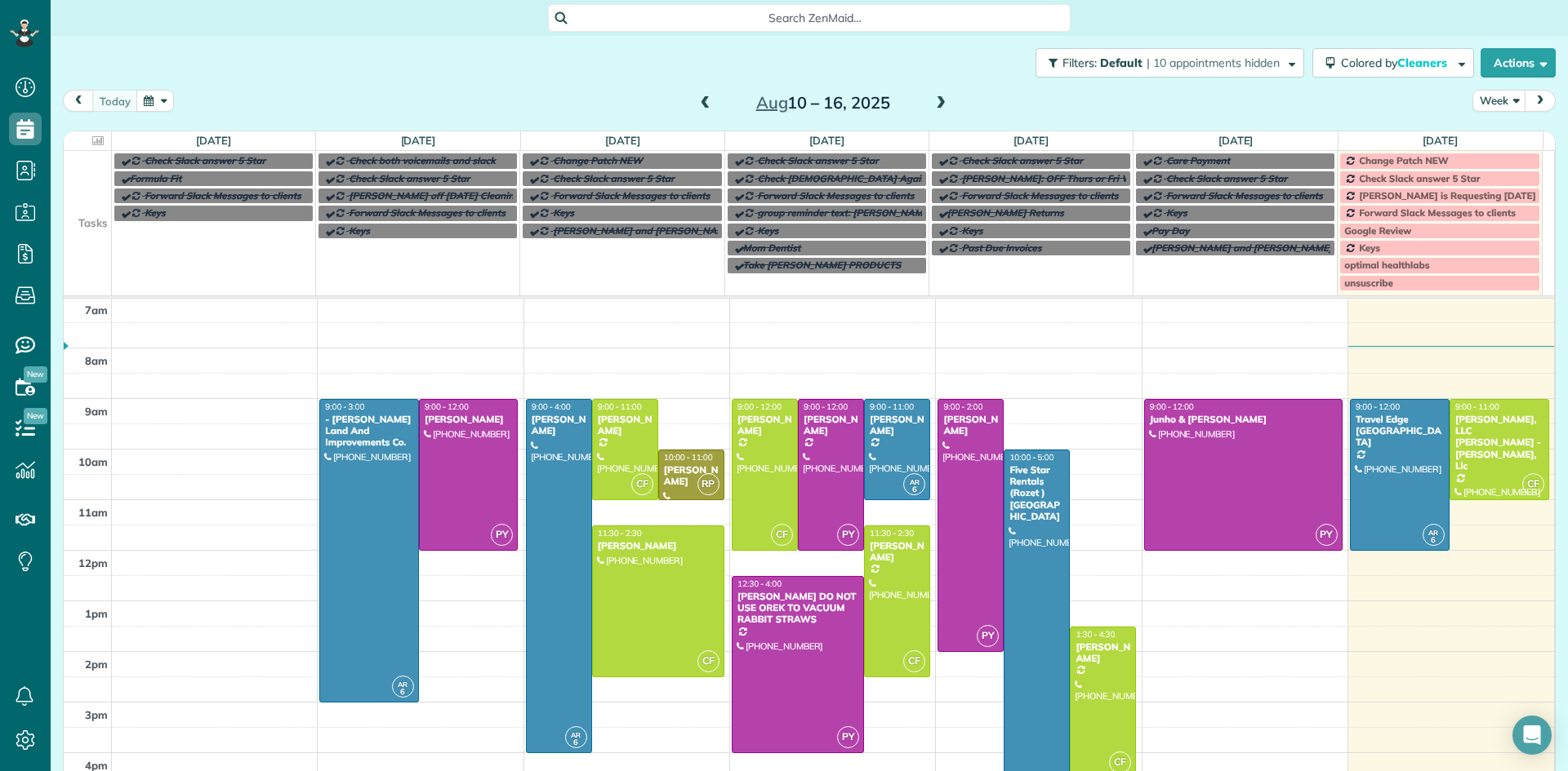
click at [936, 106] on span at bounding box center [941, 103] width 18 height 14
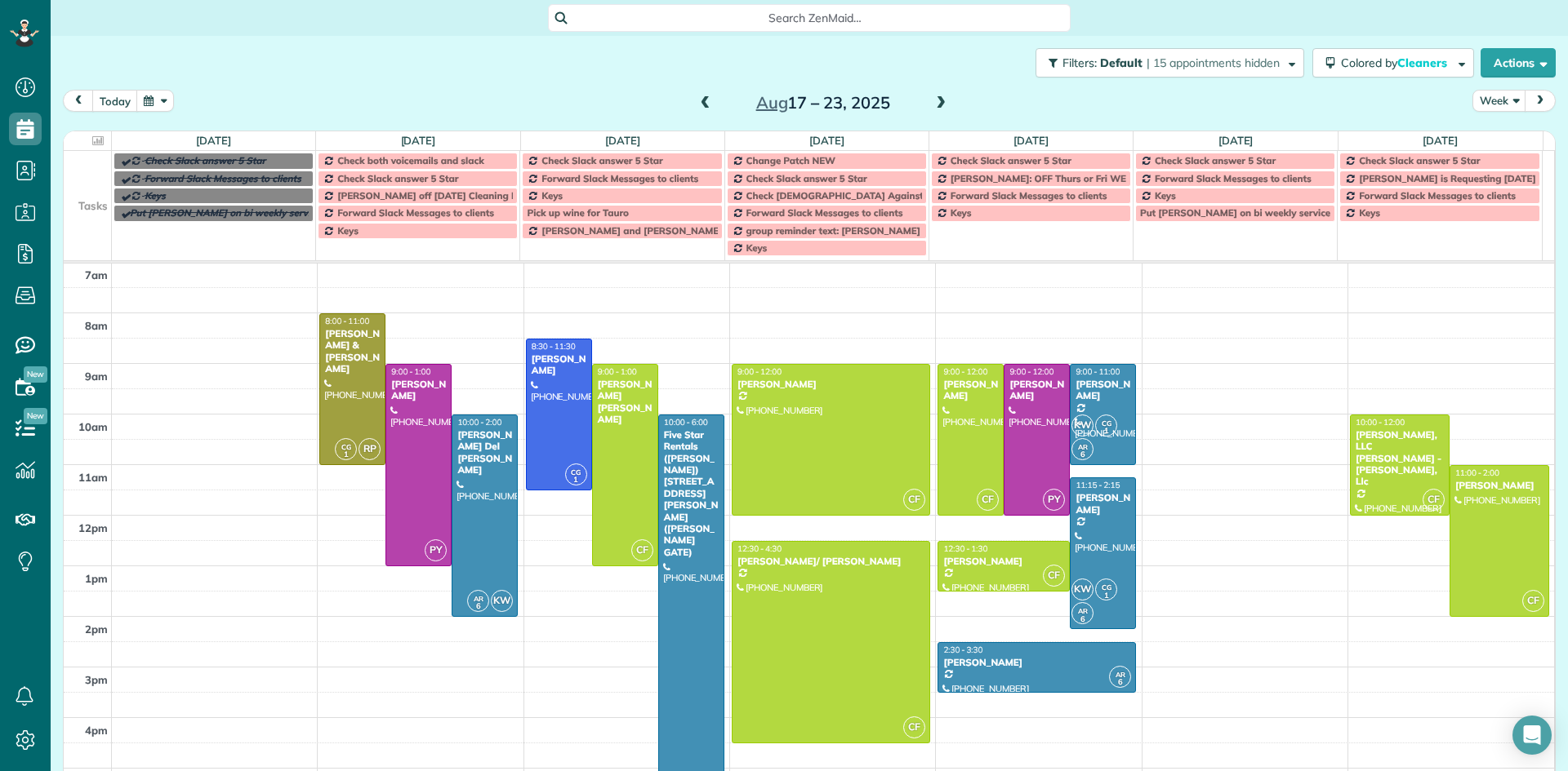
click at [936, 106] on span at bounding box center [941, 103] width 18 height 14
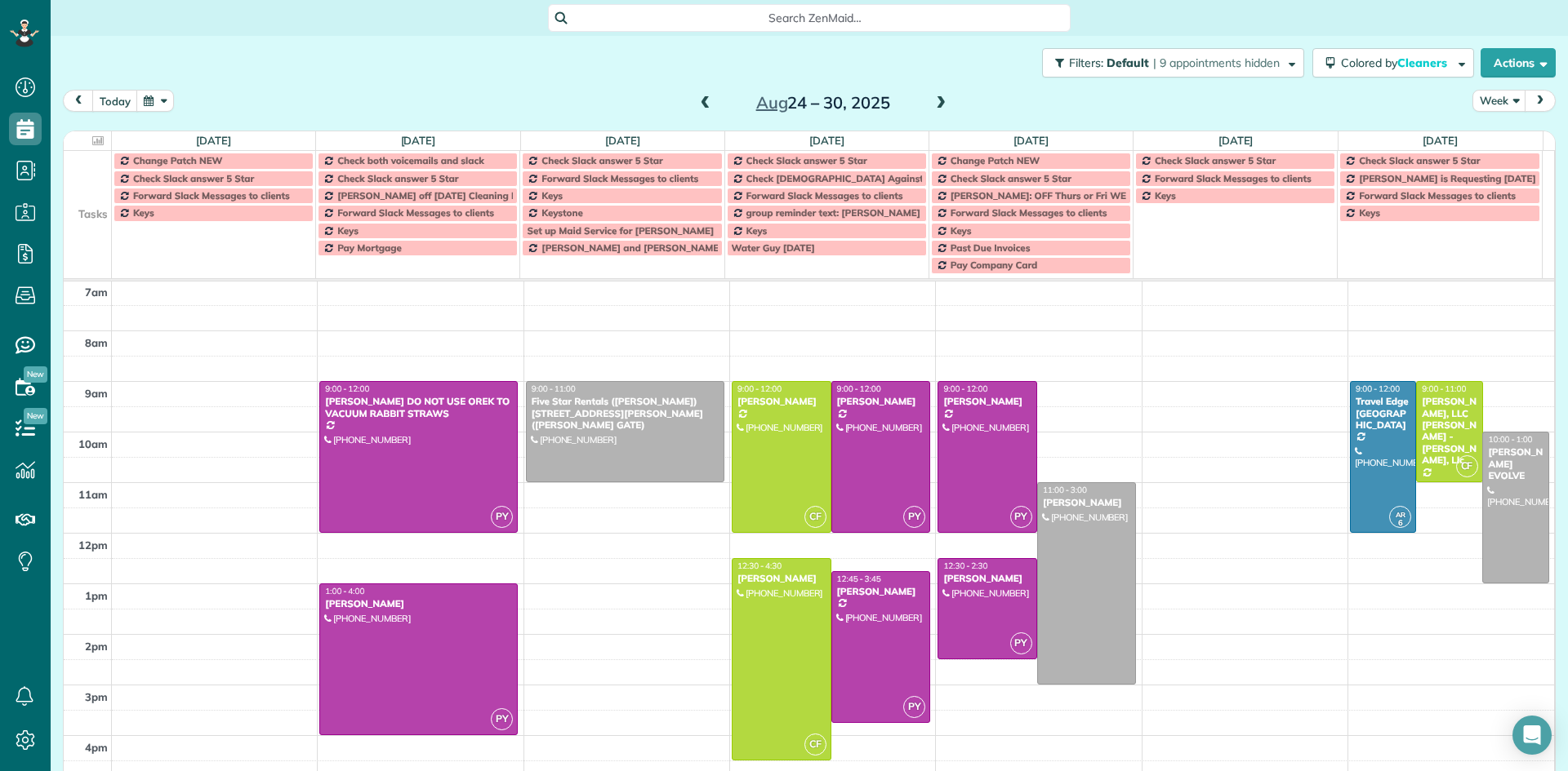
click at [936, 106] on span at bounding box center [941, 103] width 18 height 14
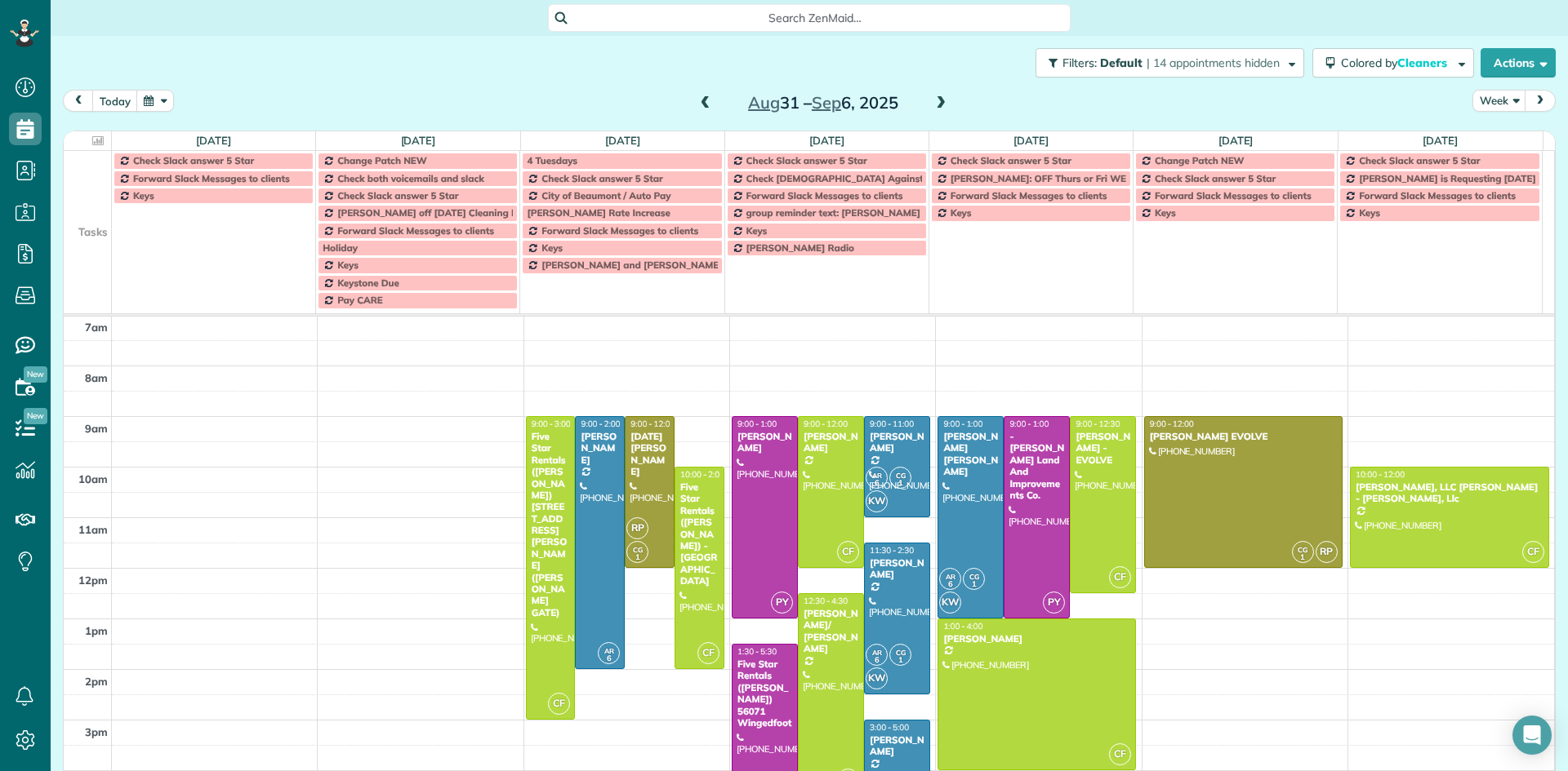
click at [172, 250] on td "Keys" at bounding box center [214, 247] width 204 height 122
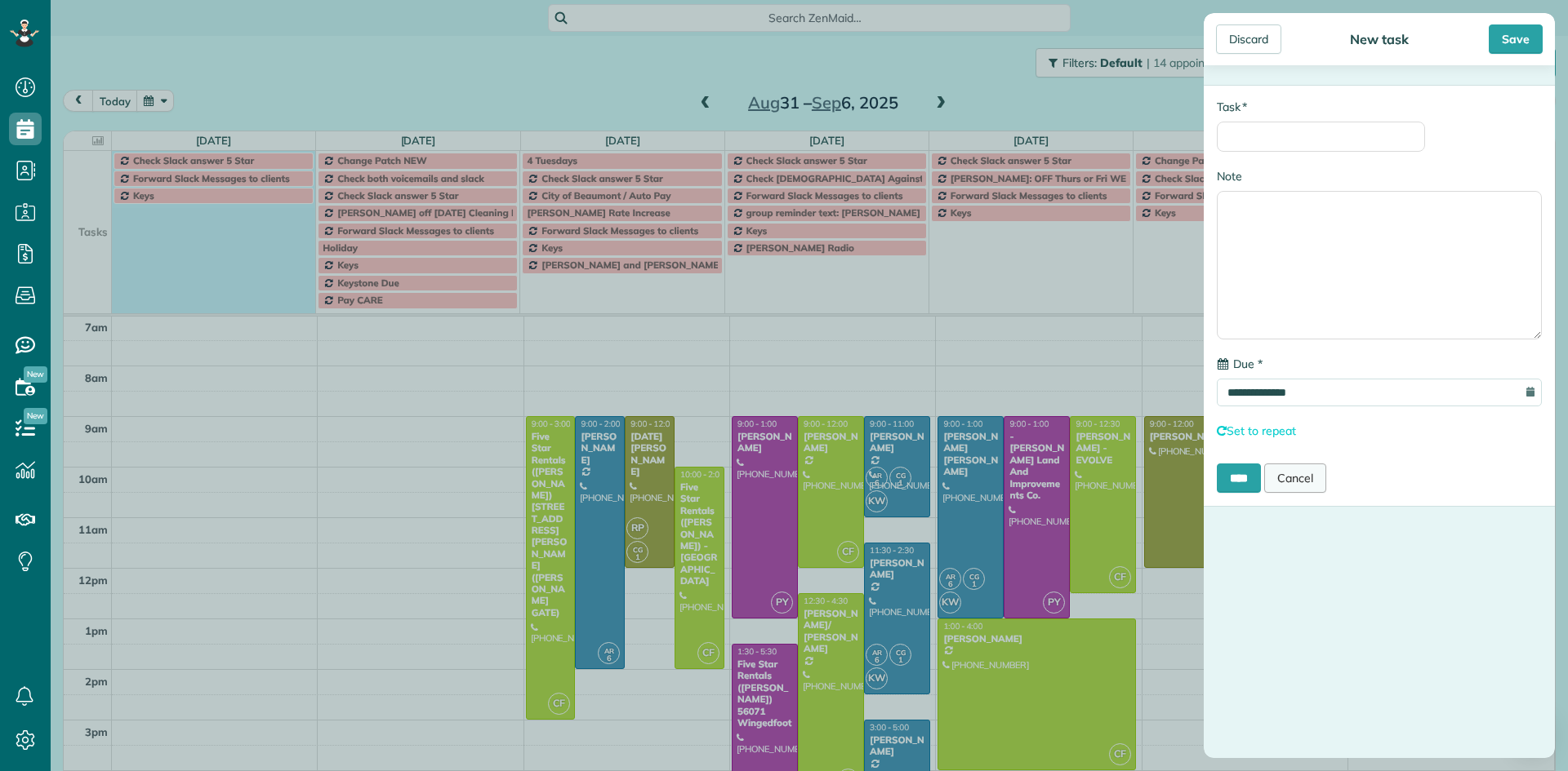
click at [1314, 481] on link "Cancel" at bounding box center [1296, 478] width 63 height 30
